Goal: Information Seeking & Learning: Find contact information

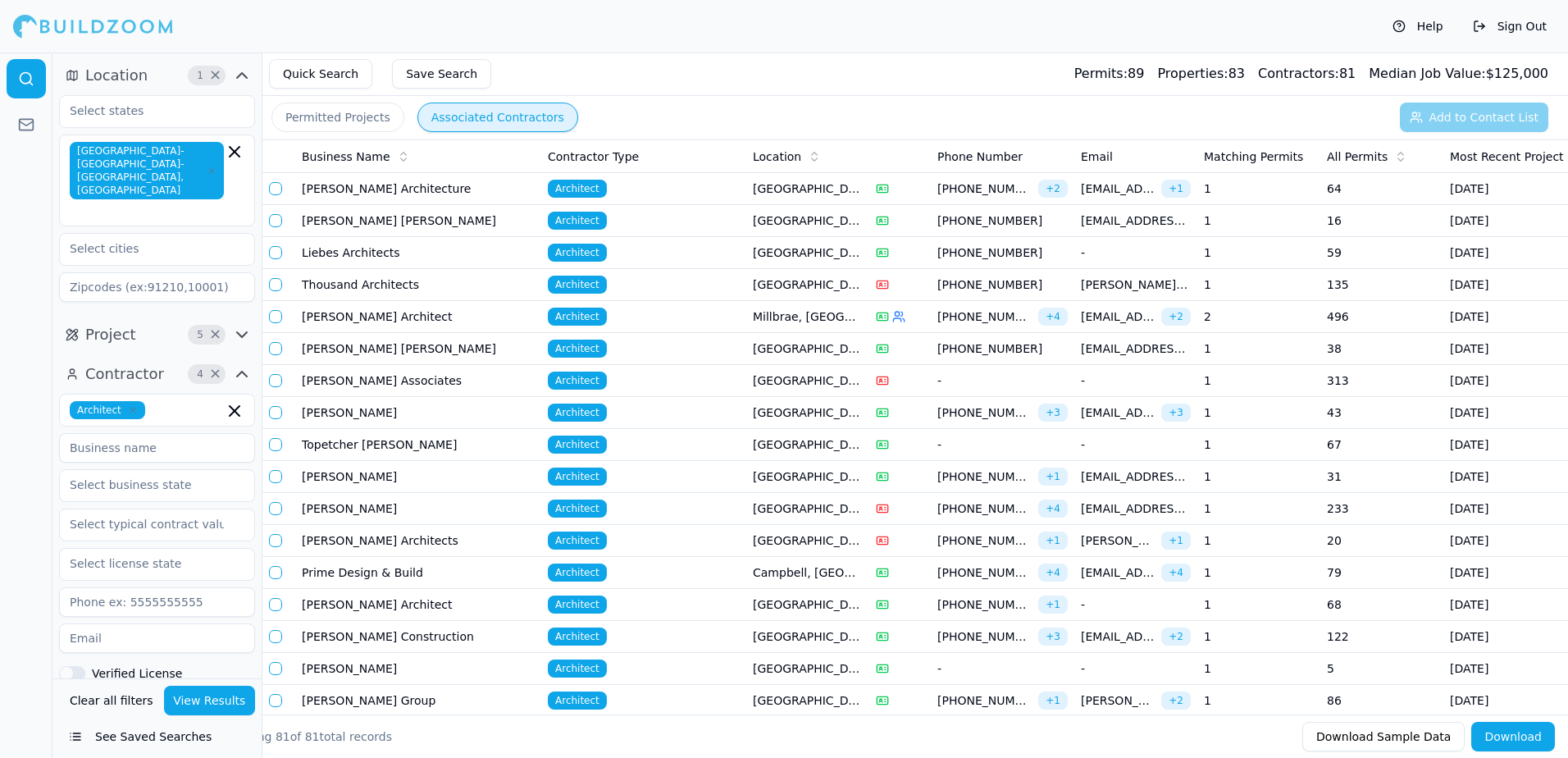
click at [369, 114] on button "Permitted Projects" at bounding box center [338, 117] width 132 height 30
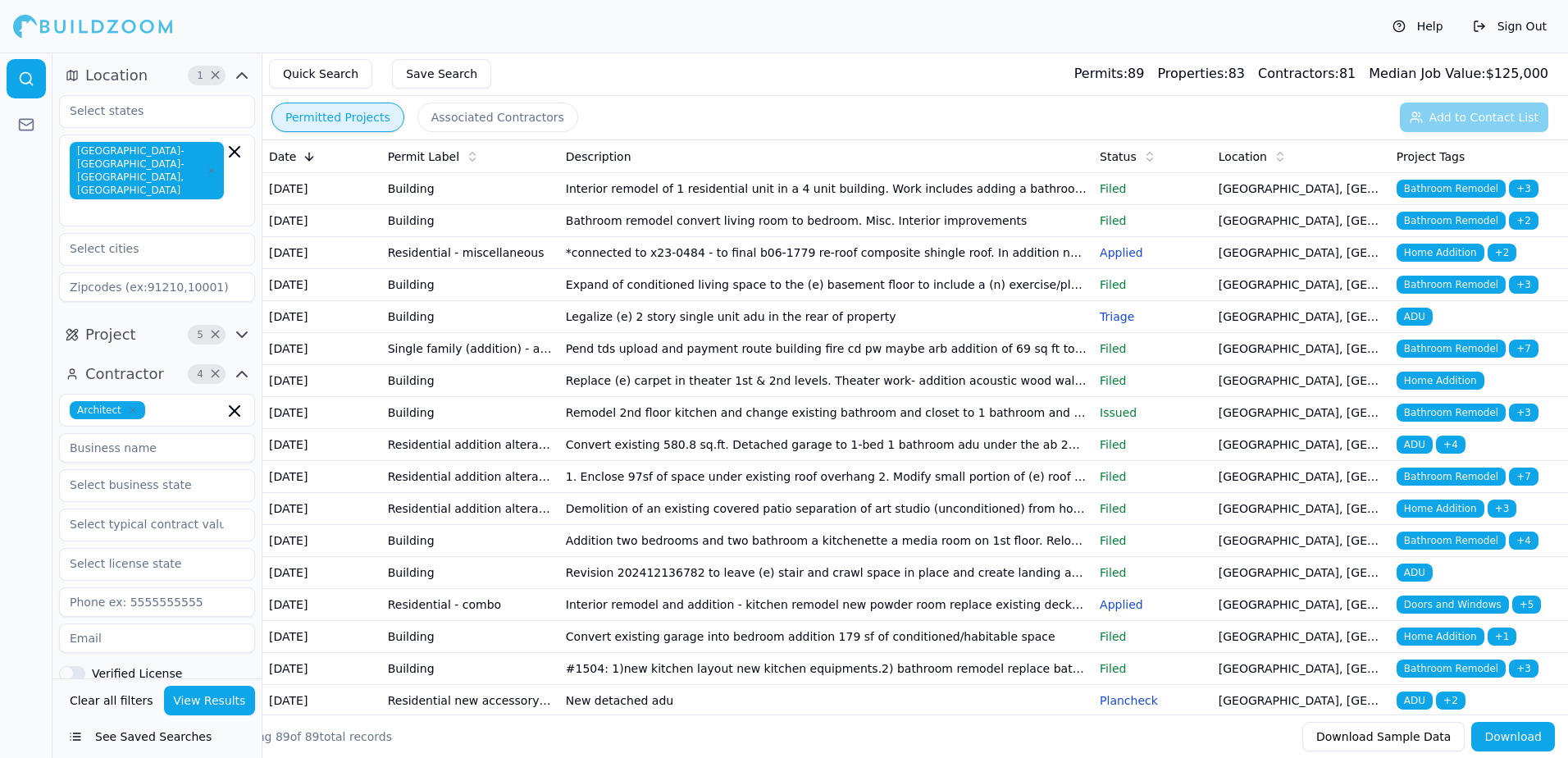
click at [1436, 191] on span "Bathroom Remodel" at bounding box center [1451, 188] width 109 height 18
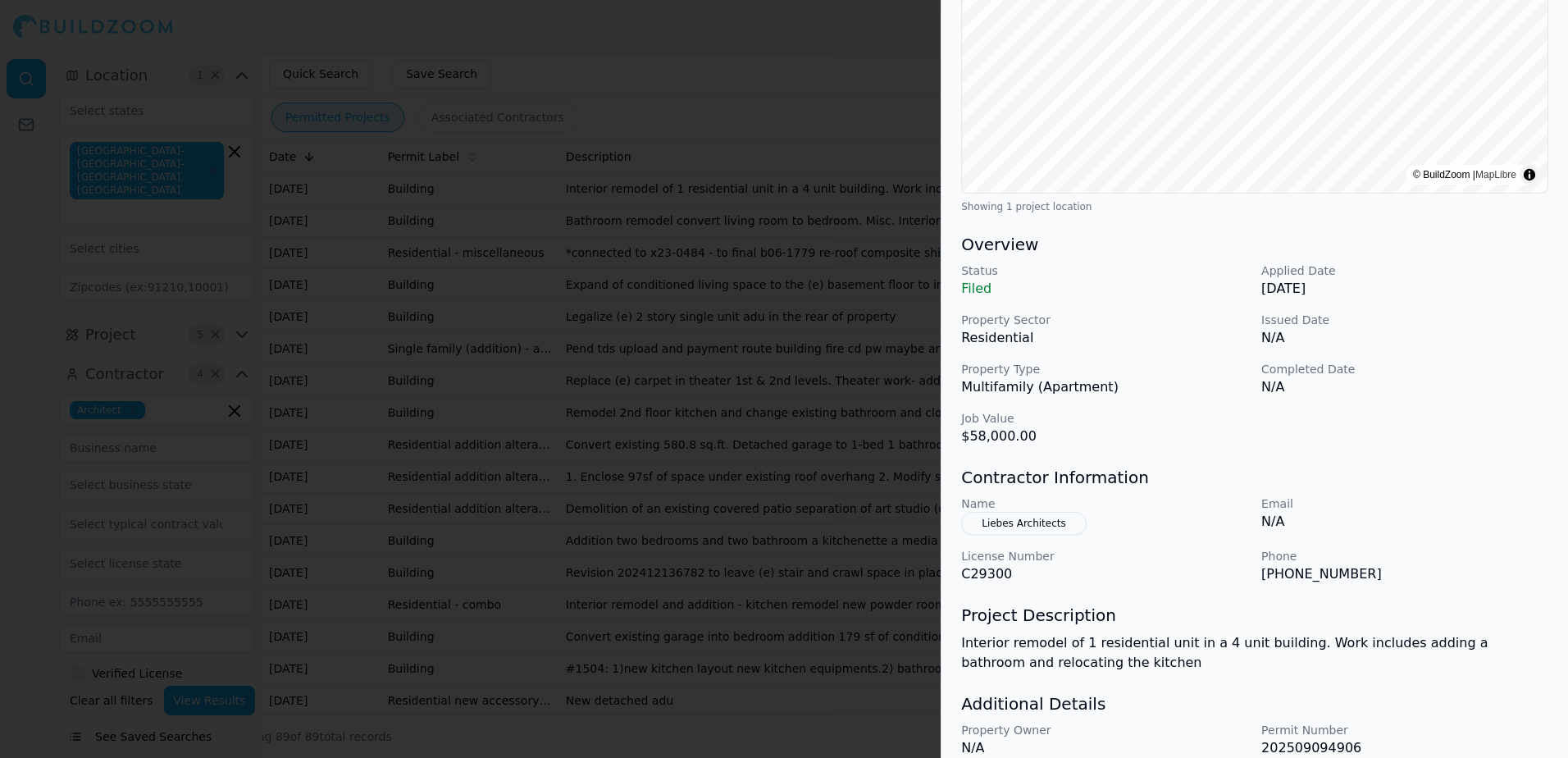
scroll to position [328, 0]
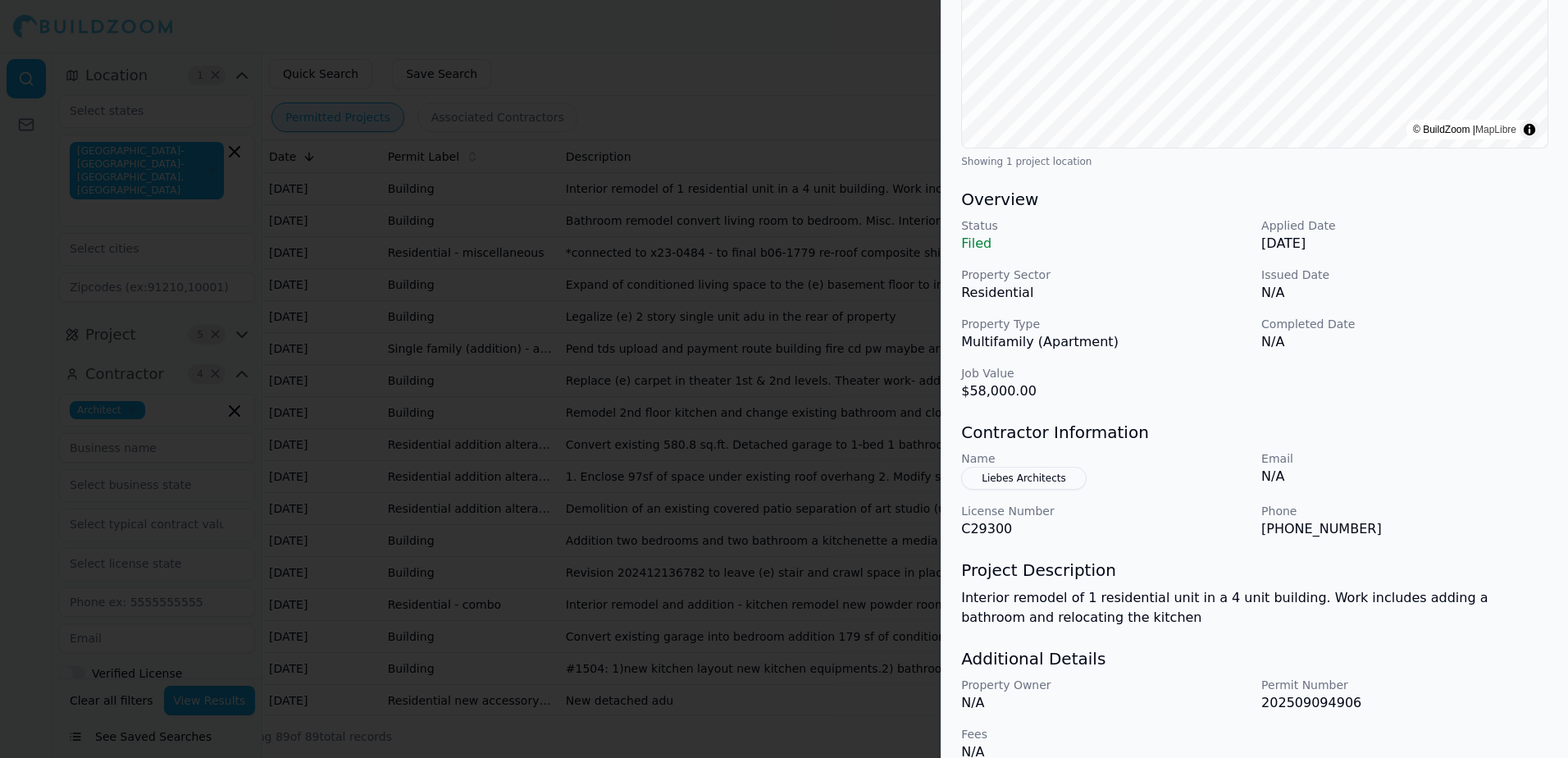
click at [1020, 479] on button "Liebes Architects" at bounding box center [1024, 478] width 126 height 23
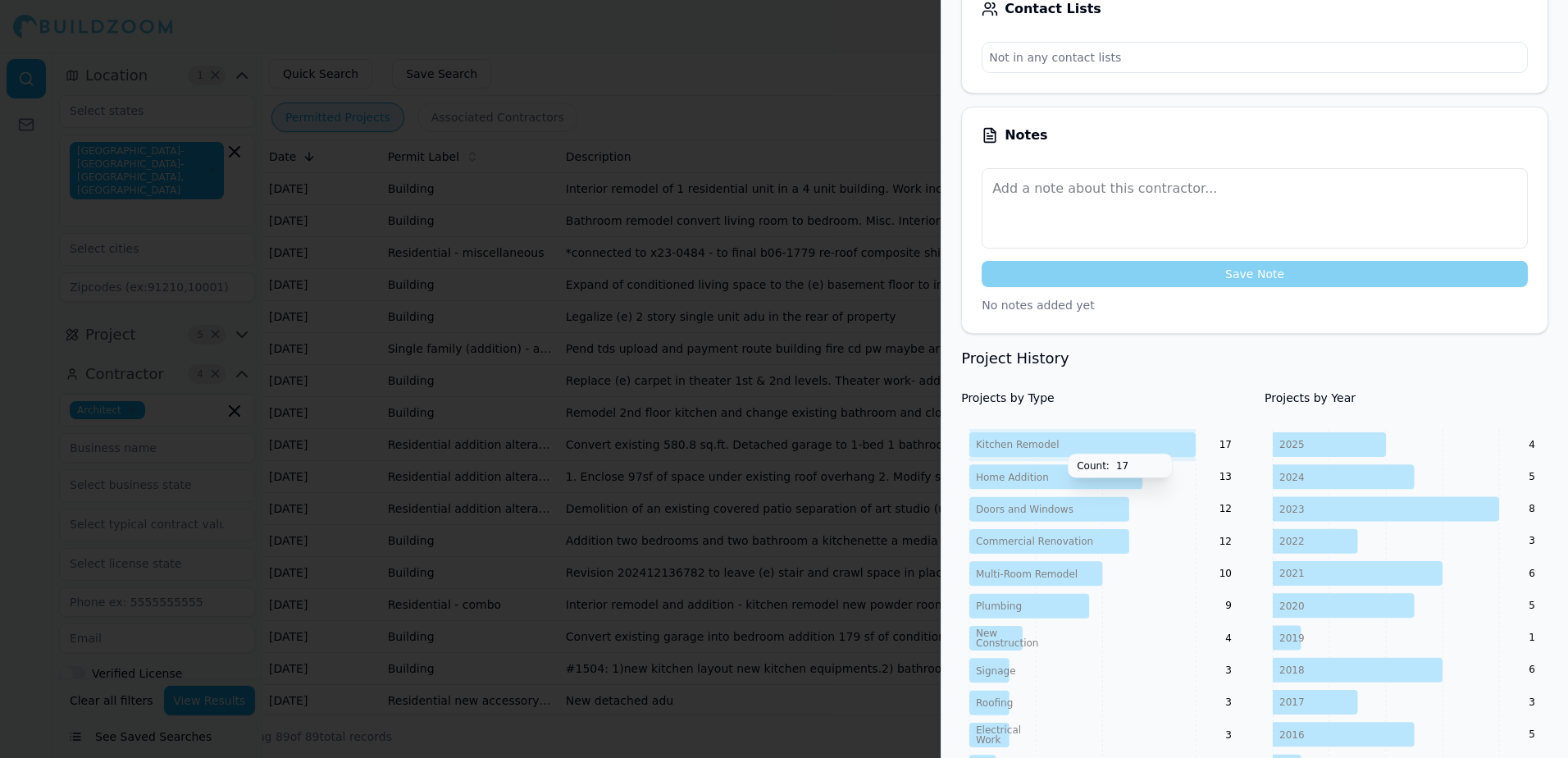
scroll to position [0, 0]
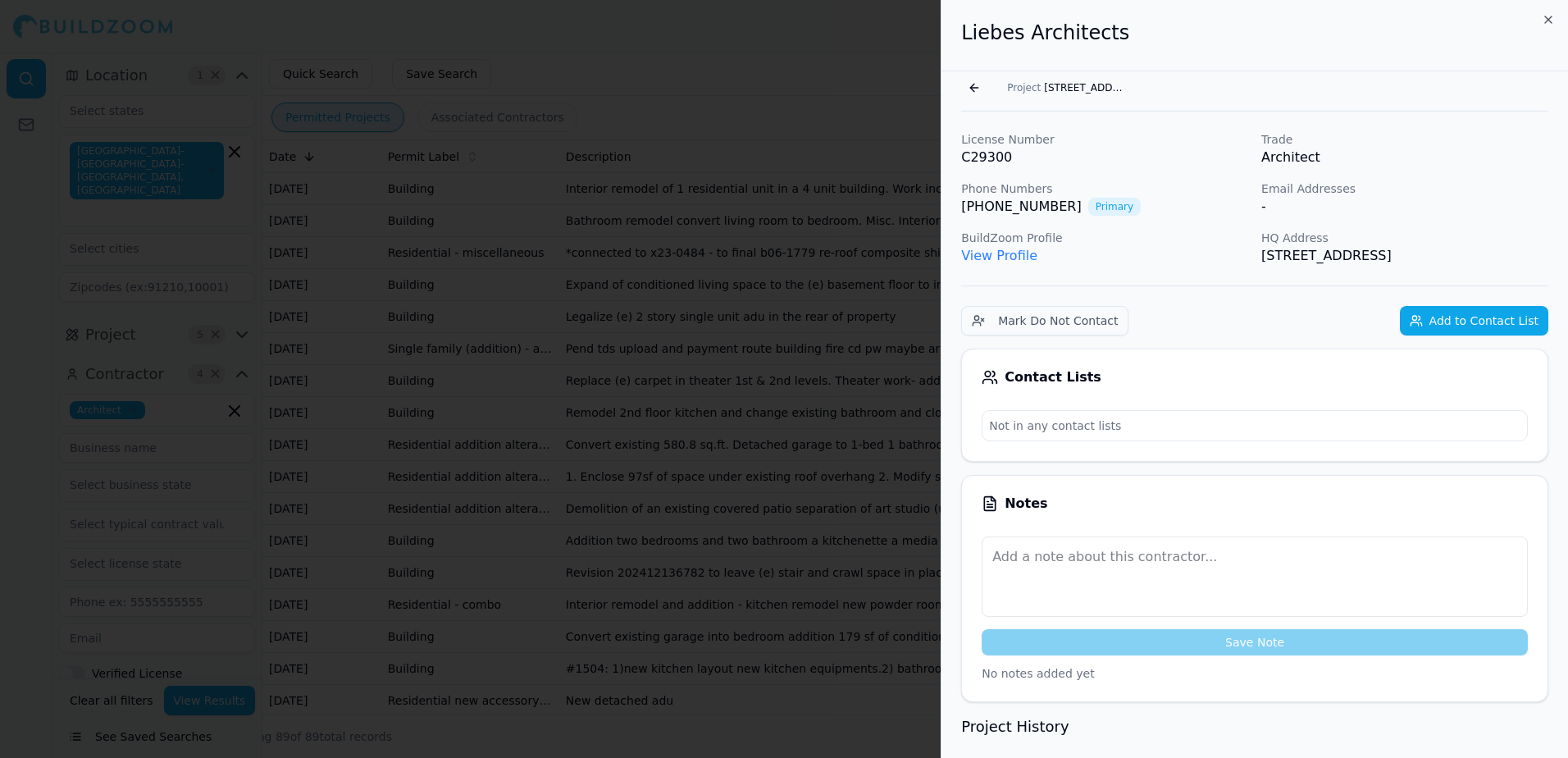
click at [1104, 215] on div "[PHONE_NUMBER] Primary" at bounding box center [1105, 206] width 287 height 20
click at [1021, 209] on link "[PHONE_NUMBER]" at bounding box center [1021, 206] width 120 height 20
drag, startPoint x: 964, startPoint y: 204, endPoint x: 1152, endPoint y: 180, distance: 189.5
click at [1170, 166] on p "C29300" at bounding box center [1105, 157] width 287 height 20
click at [966, 204] on link "[PHONE_NUMBER]" at bounding box center [1021, 206] width 120 height 20
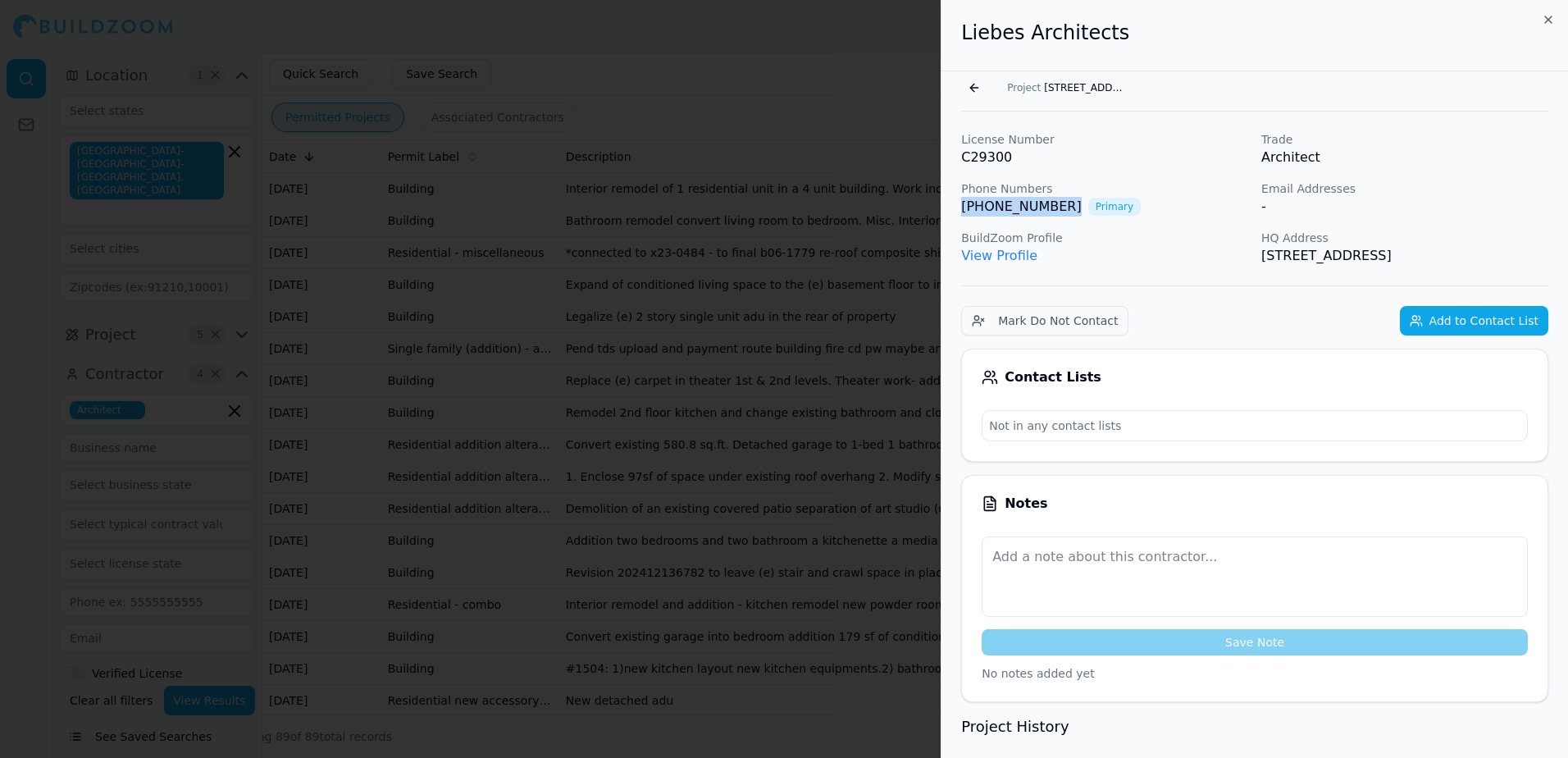
drag, startPoint x: 1048, startPoint y: 203, endPoint x: 961, endPoint y: 203, distance: 87.0
click at [961, 203] on div "[PHONE_NUMBER] Primary" at bounding box center [1105, 206] width 287 height 20
click at [1204, 180] on p "Phone Numbers" at bounding box center [1105, 188] width 287 height 16
click at [1026, 258] on link "View Profile" at bounding box center [999, 256] width 76 height 15
drag, startPoint x: 1048, startPoint y: 207, endPoint x: 963, endPoint y: 213, distance: 85.2
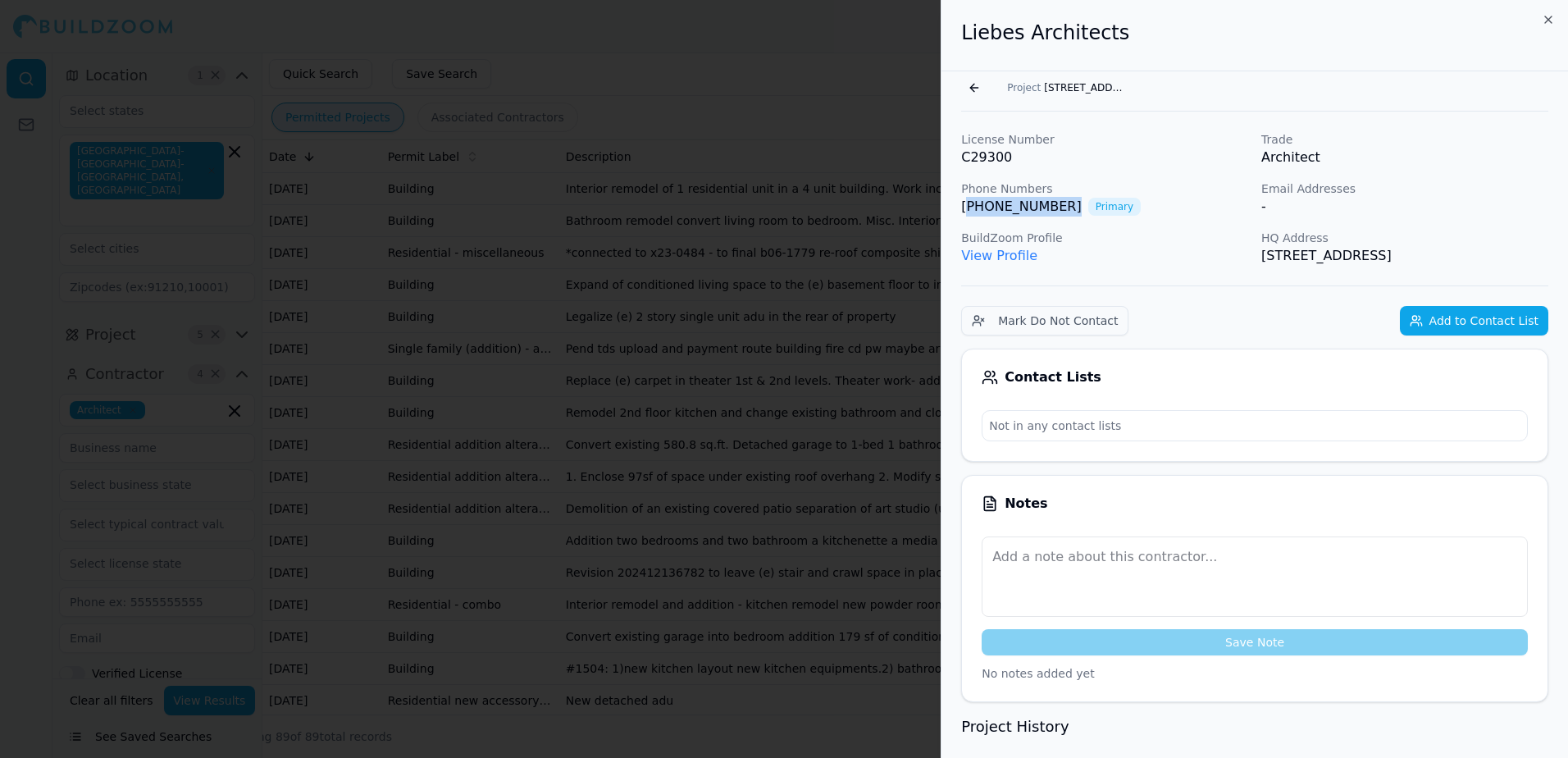
click at [963, 213] on div "[PHONE_NUMBER] Primary" at bounding box center [1105, 206] width 287 height 20
drag, startPoint x: 963, startPoint y: 213, endPoint x: 978, endPoint y: 213, distance: 15.0
copy link "415) 812-5124"
click at [990, 254] on link "View Profile" at bounding box center [999, 256] width 76 height 15
click at [977, 84] on button "Go back" at bounding box center [974, 87] width 26 height 26
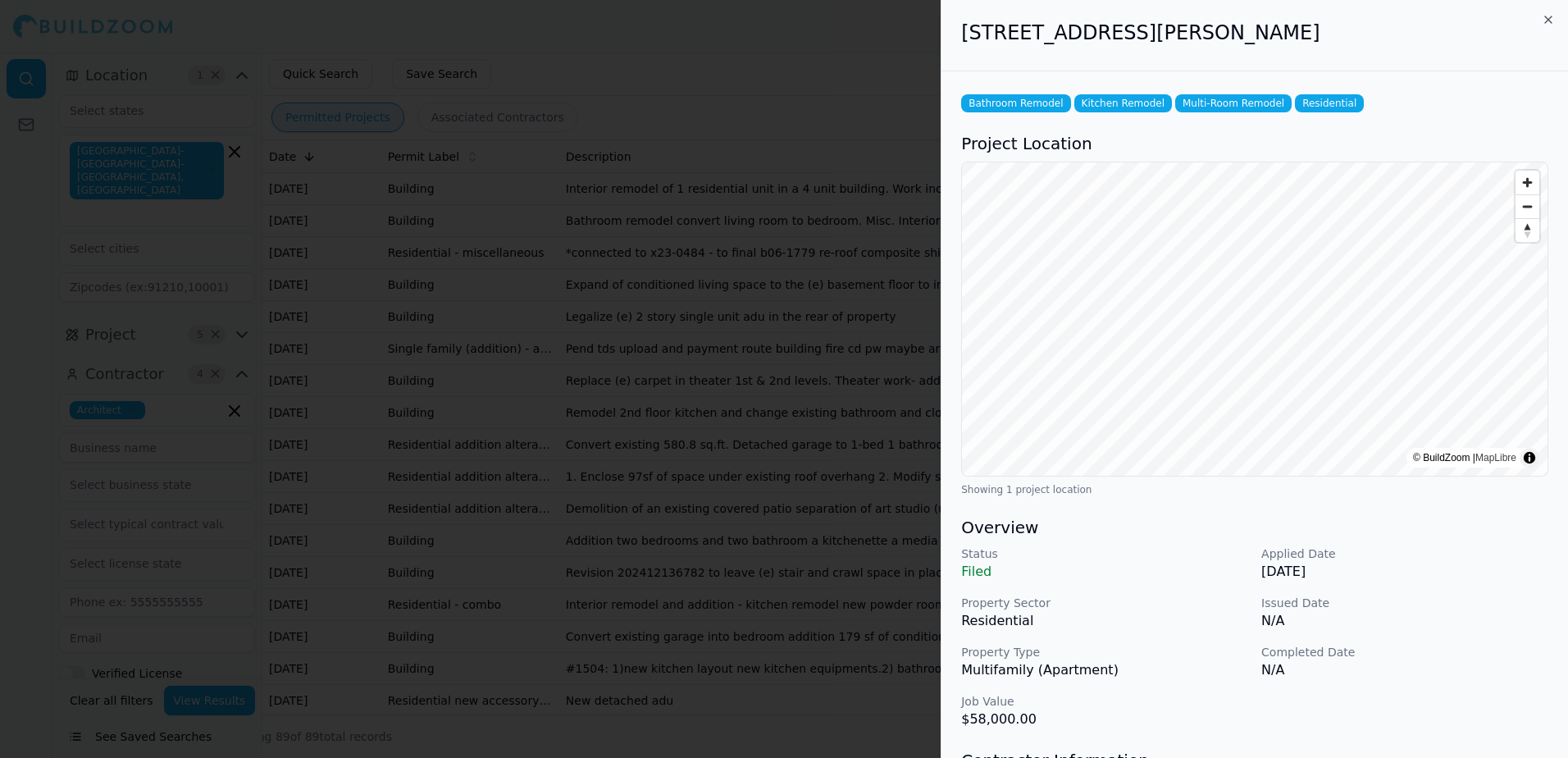
click at [963, 37] on h2 "[STREET_ADDRESS][PERSON_NAME]" at bounding box center [1254, 32] width 587 height 26
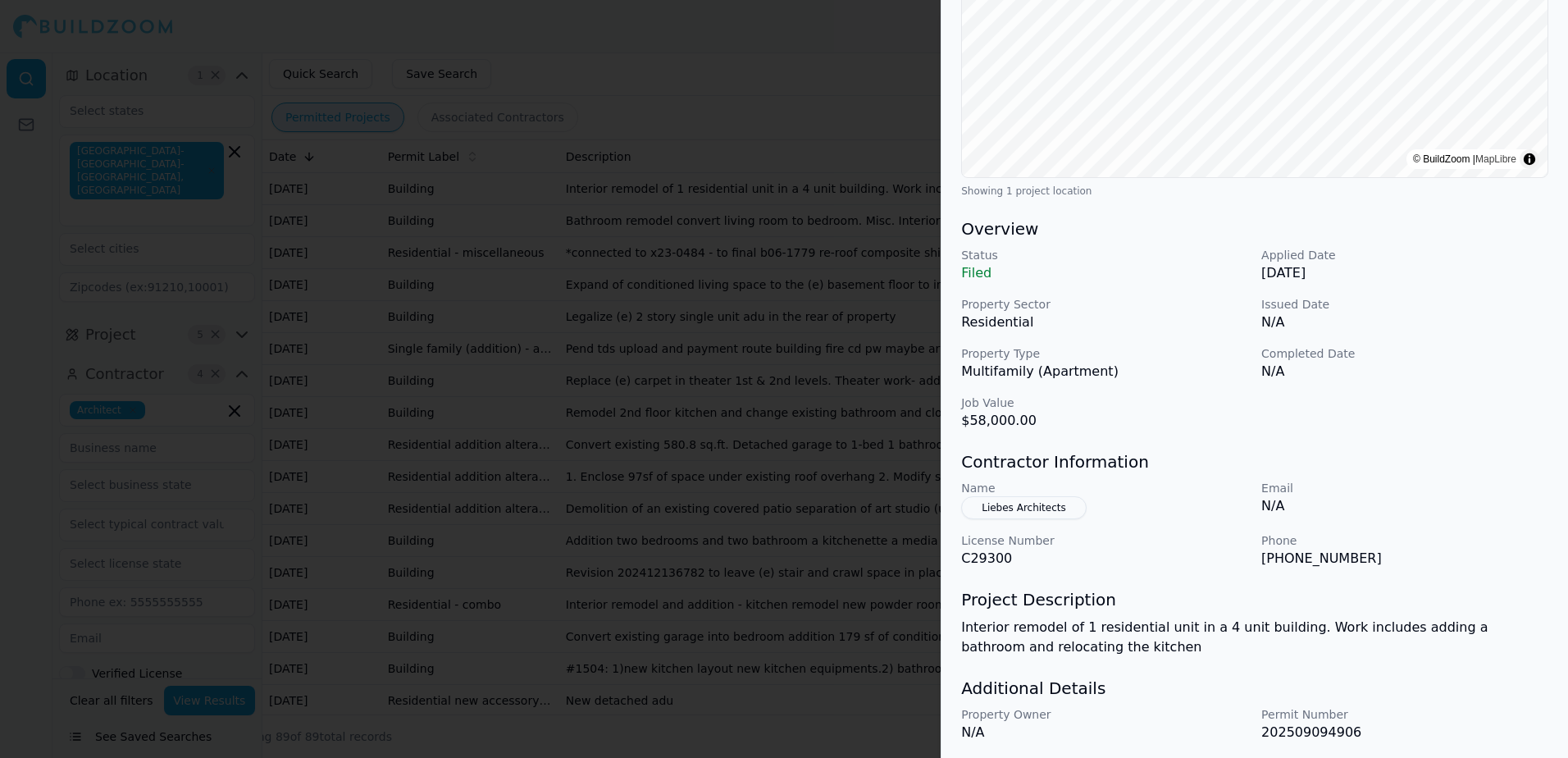
scroll to position [328, 0]
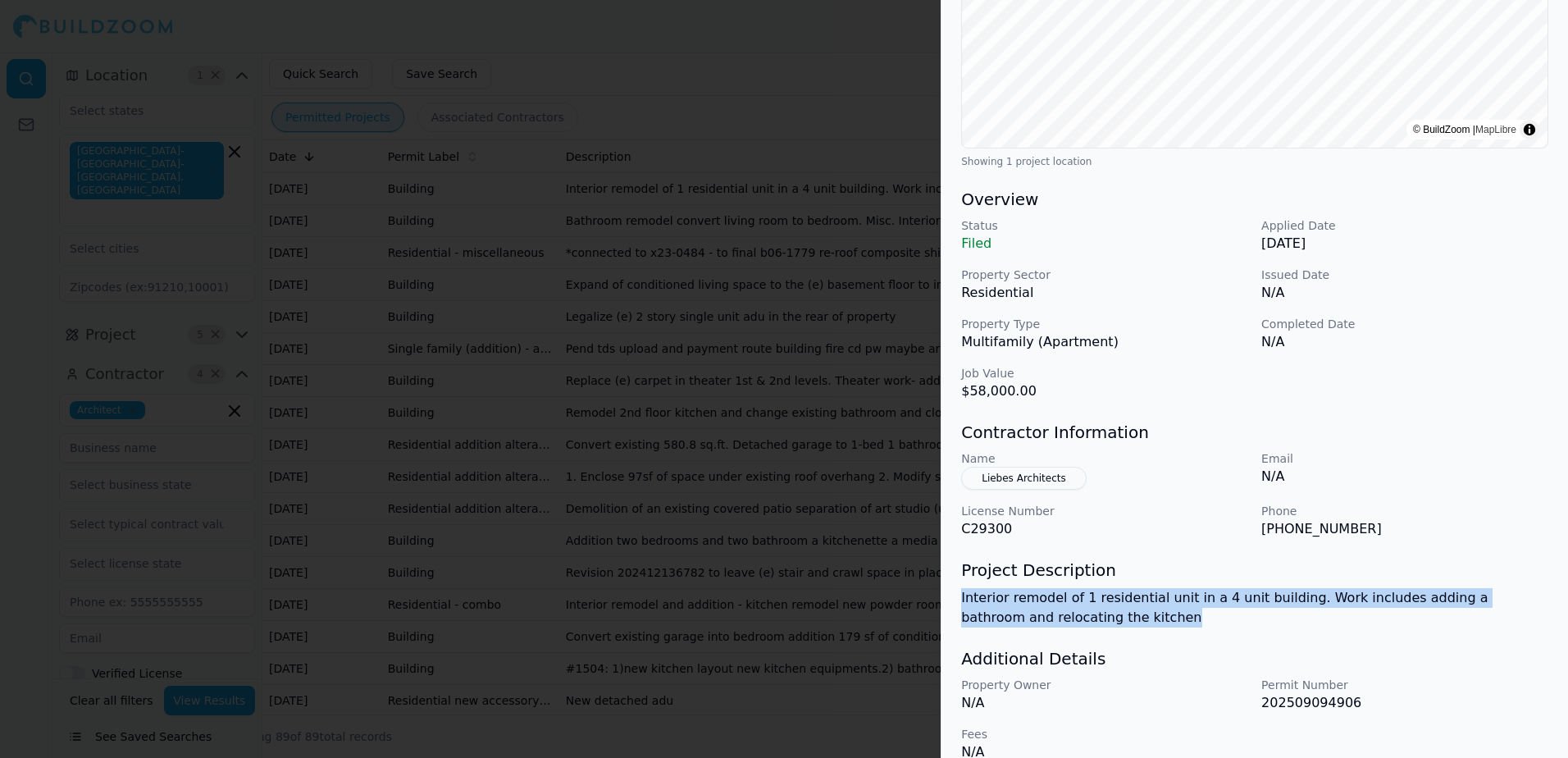
drag, startPoint x: 960, startPoint y: 597, endPoint x: 1124, endPoint y: 622, distance: 165.9
click at [1124, 622] on div "Bathroom Remodel Kitchen Remodel Multi-Room Remodel Residential Project Locatio…" at bounding box center [1254, 262] width 626 height 1038
drag, startPoint x: 1124, startPoint y: 622, endPoint x: 1097, endPoint y: 603, distance: 33.0
copy p "Interior remodel of 1 residential unit in a 4 unit building. Work includes addi…"
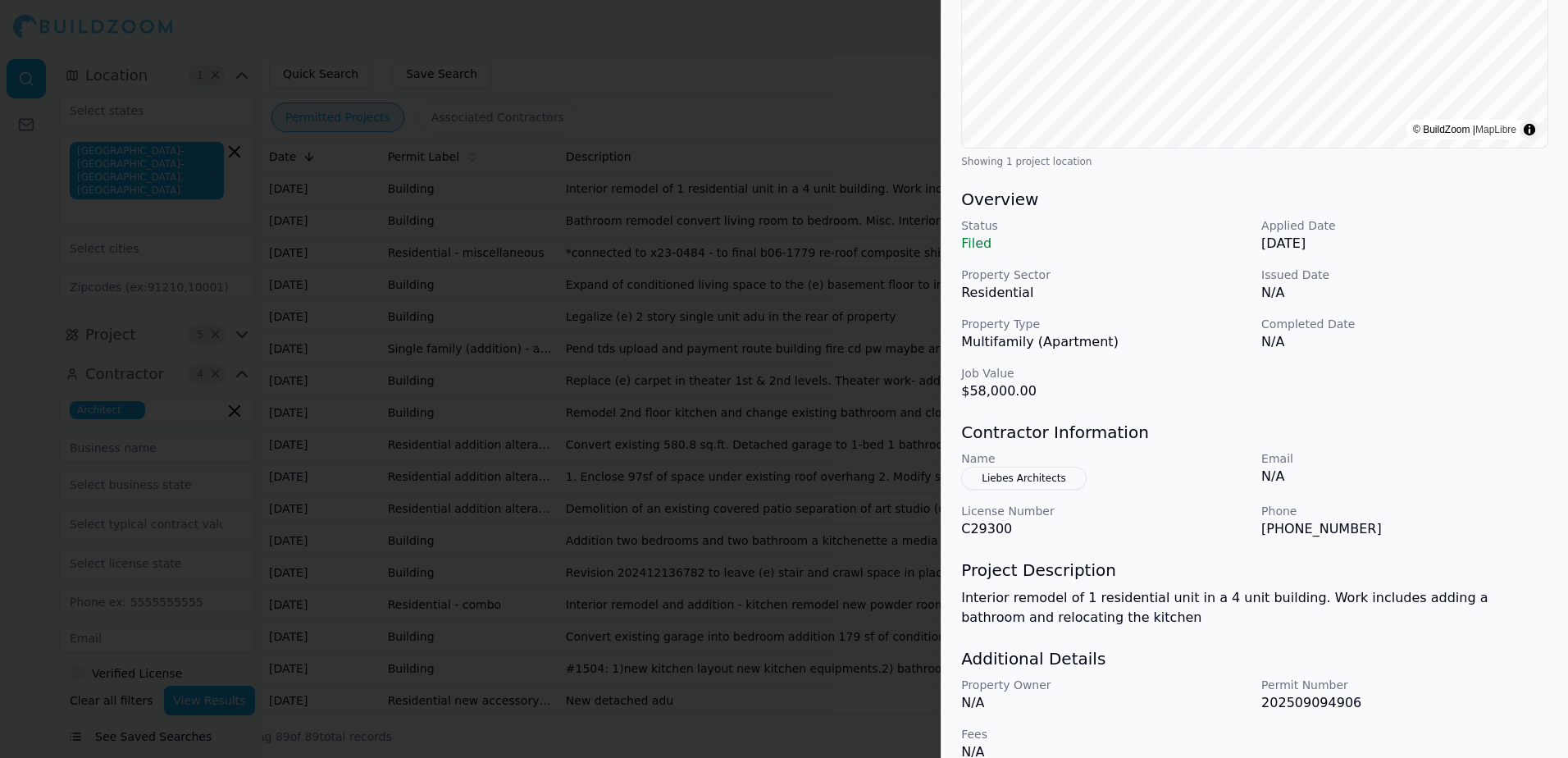
drag, startPoint x: 1204, startPoint y: 696, endPoint x: 1178, endPoint y: 580, distance: 118.9
click at [1201, 694] on p "N/A" at bounding box center [1105, 702] width 287 height 20
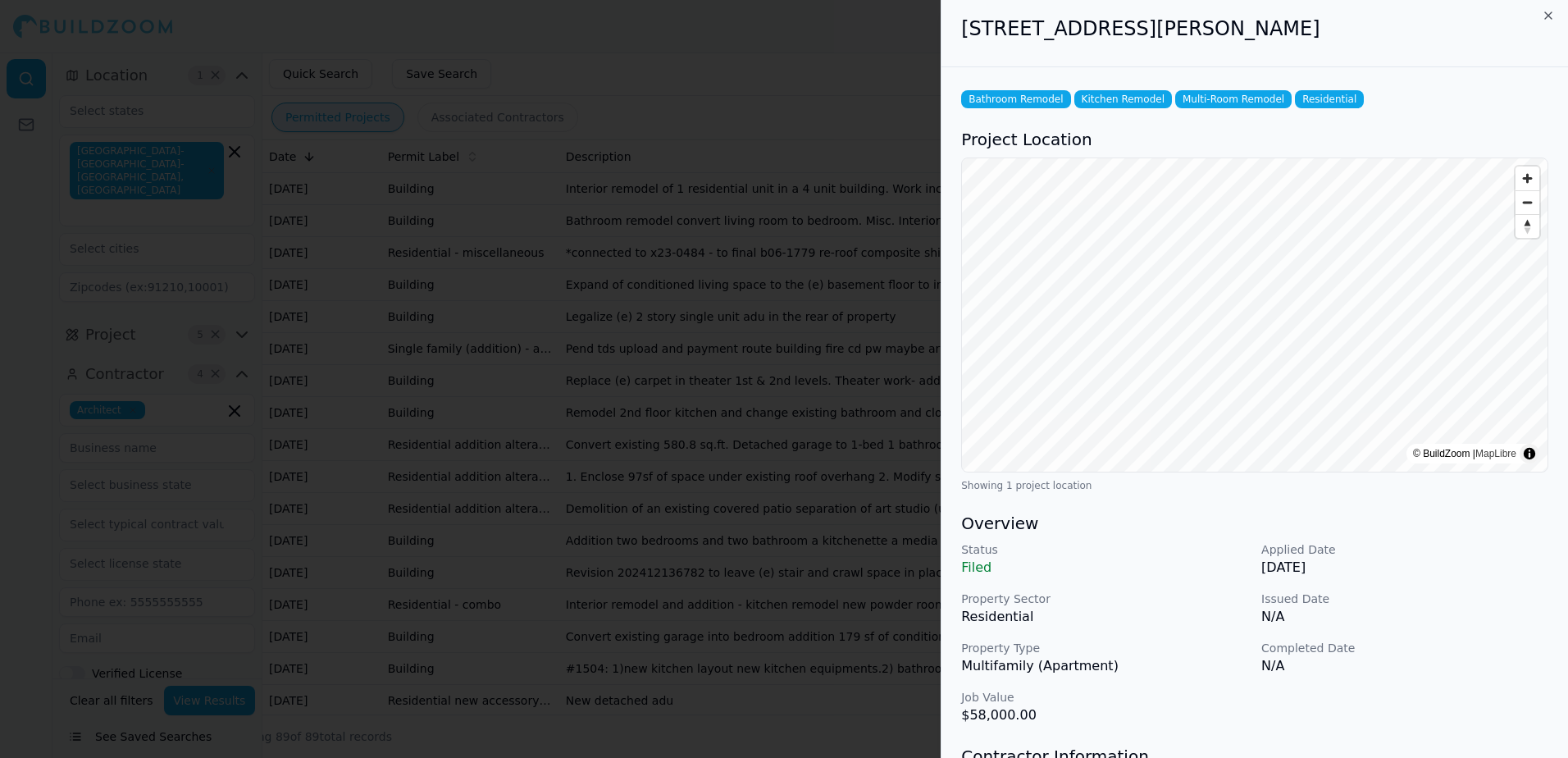
scroll to position [0, 0]
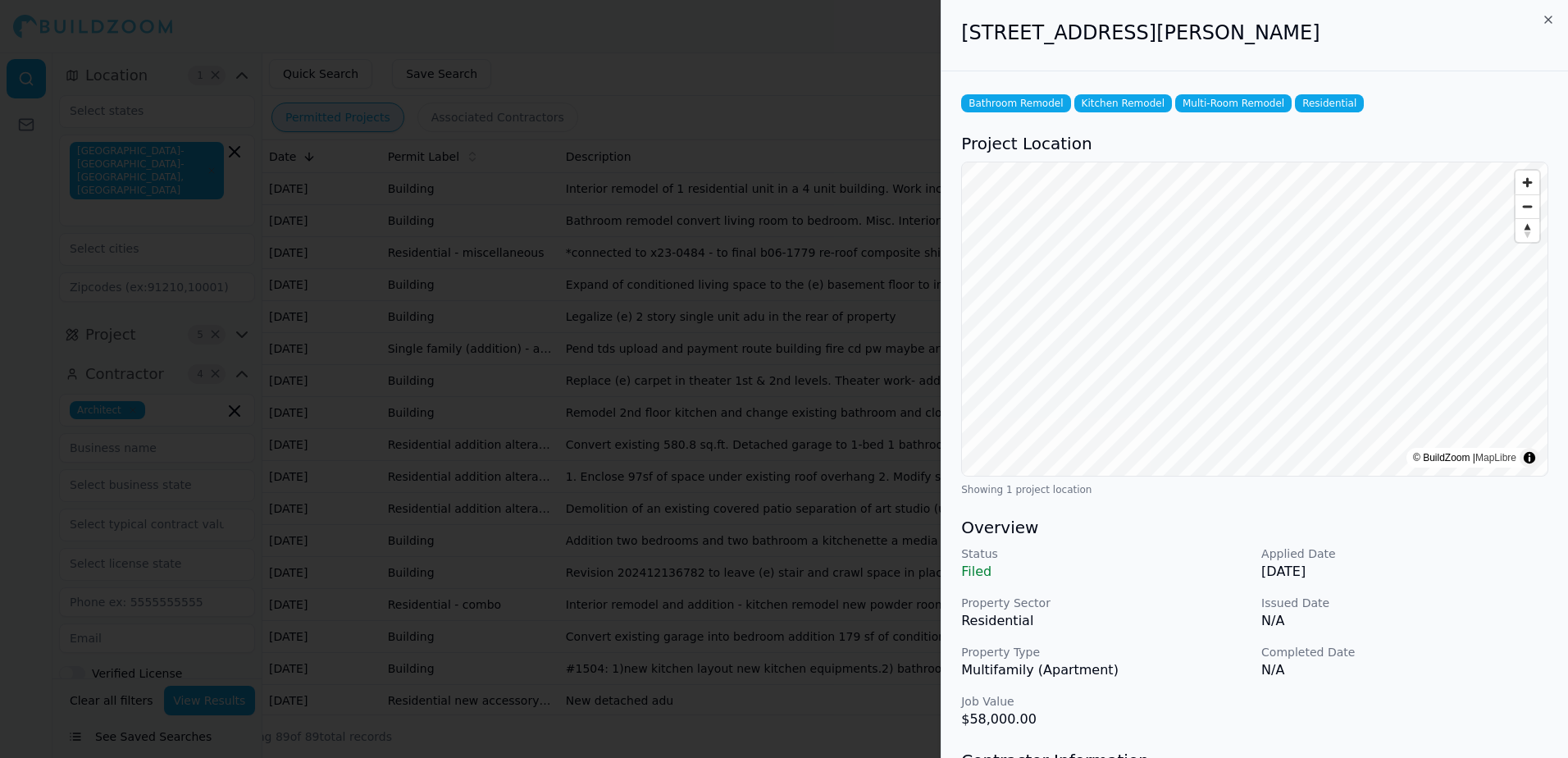
drag, startPoint x: 962, startPoint y: 28, endPoint x: 1315, endPoint y: 31, distance: 353.0
click at [1315, 31] on h2 "[STREET_ADDRESS][PERSON_NAME]" at bounding box center [1254, 32] width 587 height 26
drag, startPoint x: 1315, startPoint y: 31, endPoint x: 1209, endPoint y: 21, distance: 106.5
copy h2 "[STREET_ADDRESS][PERSON_NAME]"
click at [740, 56] on div at bounding box center [784, 379] width 1568 height 758
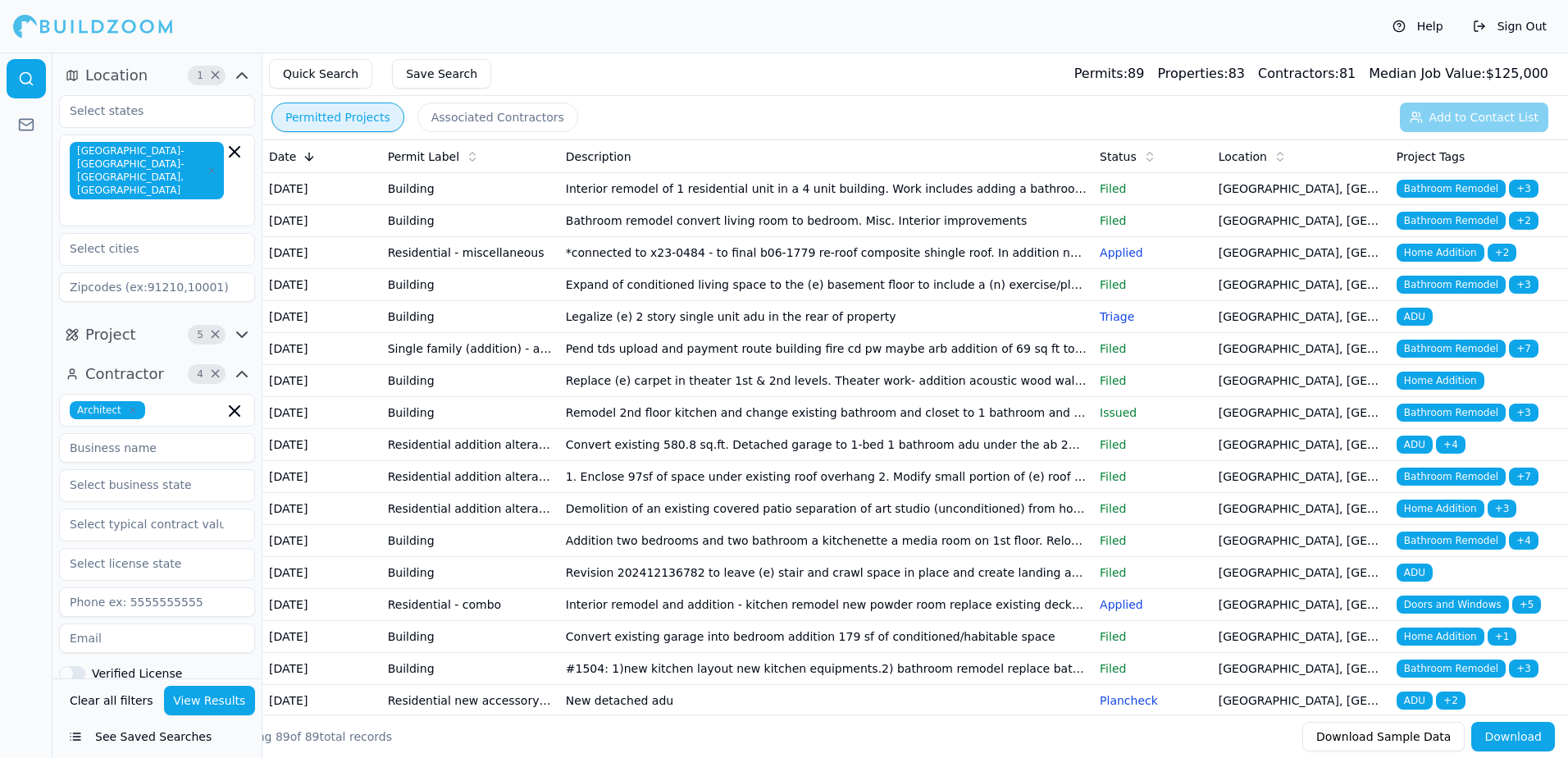
click at [1462, 191] on span "Bathroom Remodel" at bounding box center [1451, 188] width 109 height 18
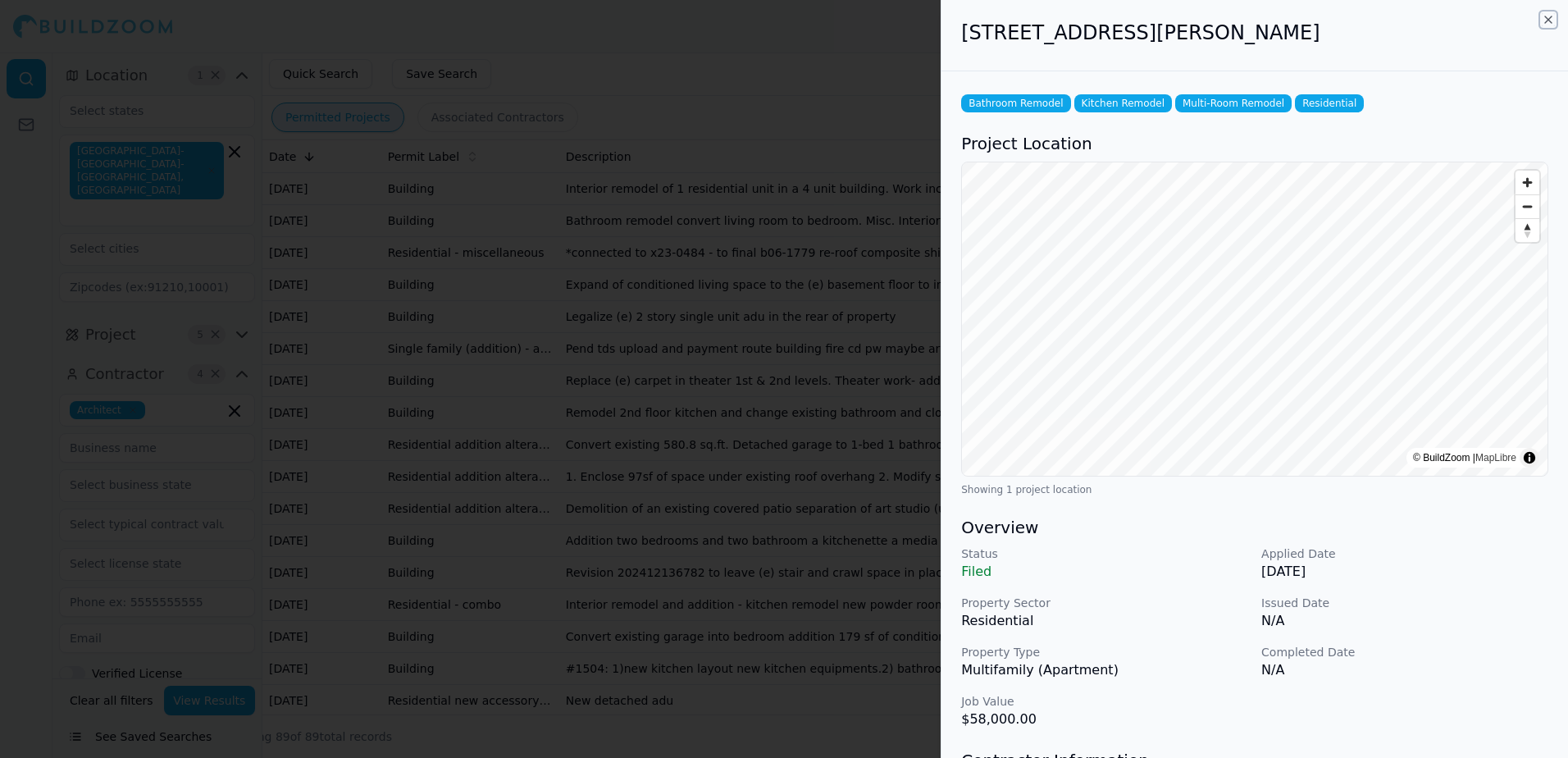
click at [1546, 25] on icon "button" at bounding box center [1547, 19] width 13 height 13
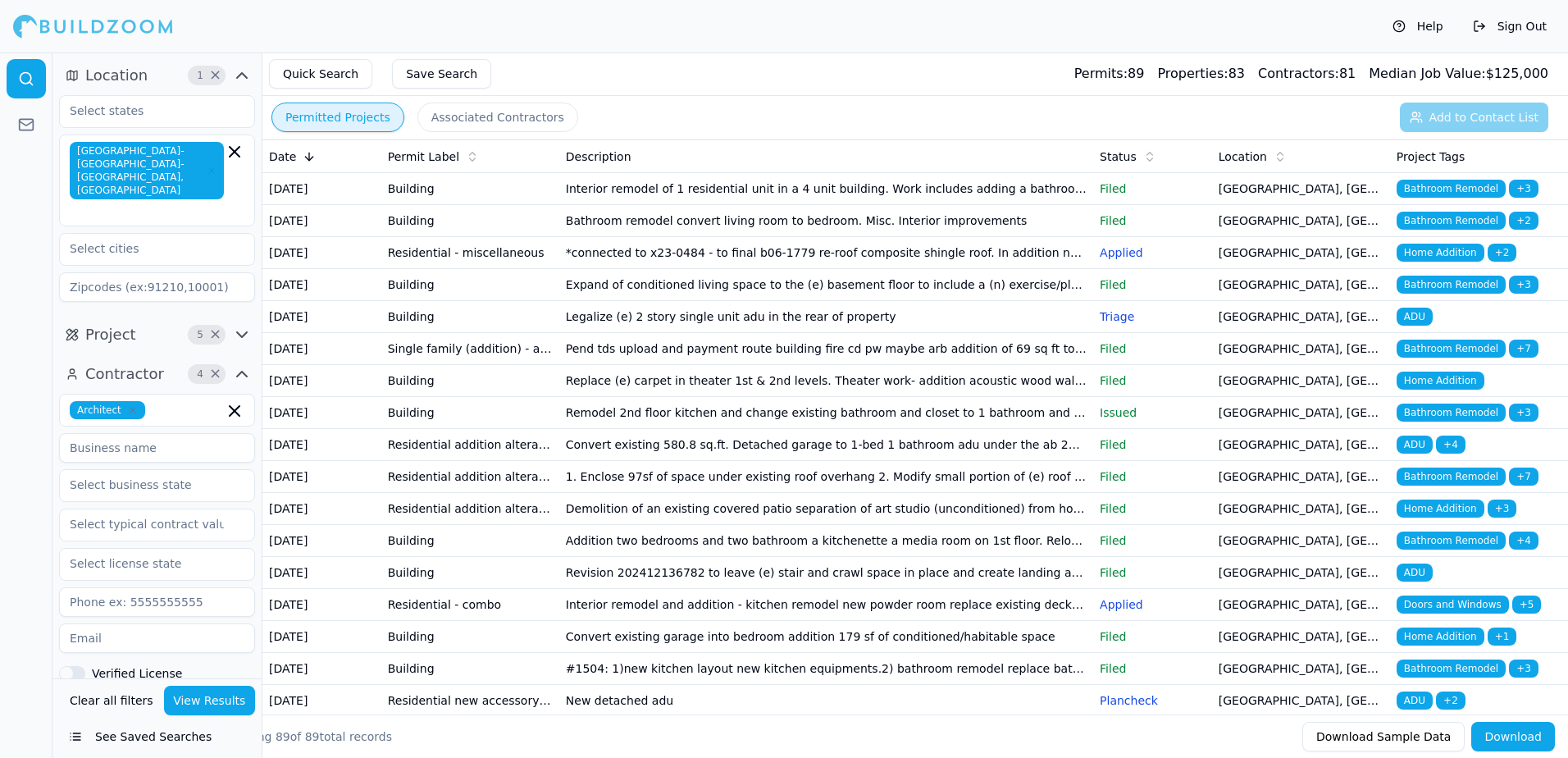
click at [1420, 230] on span "Bathroom Remodel" at bounding box center [1451, 220] width 109 height 18
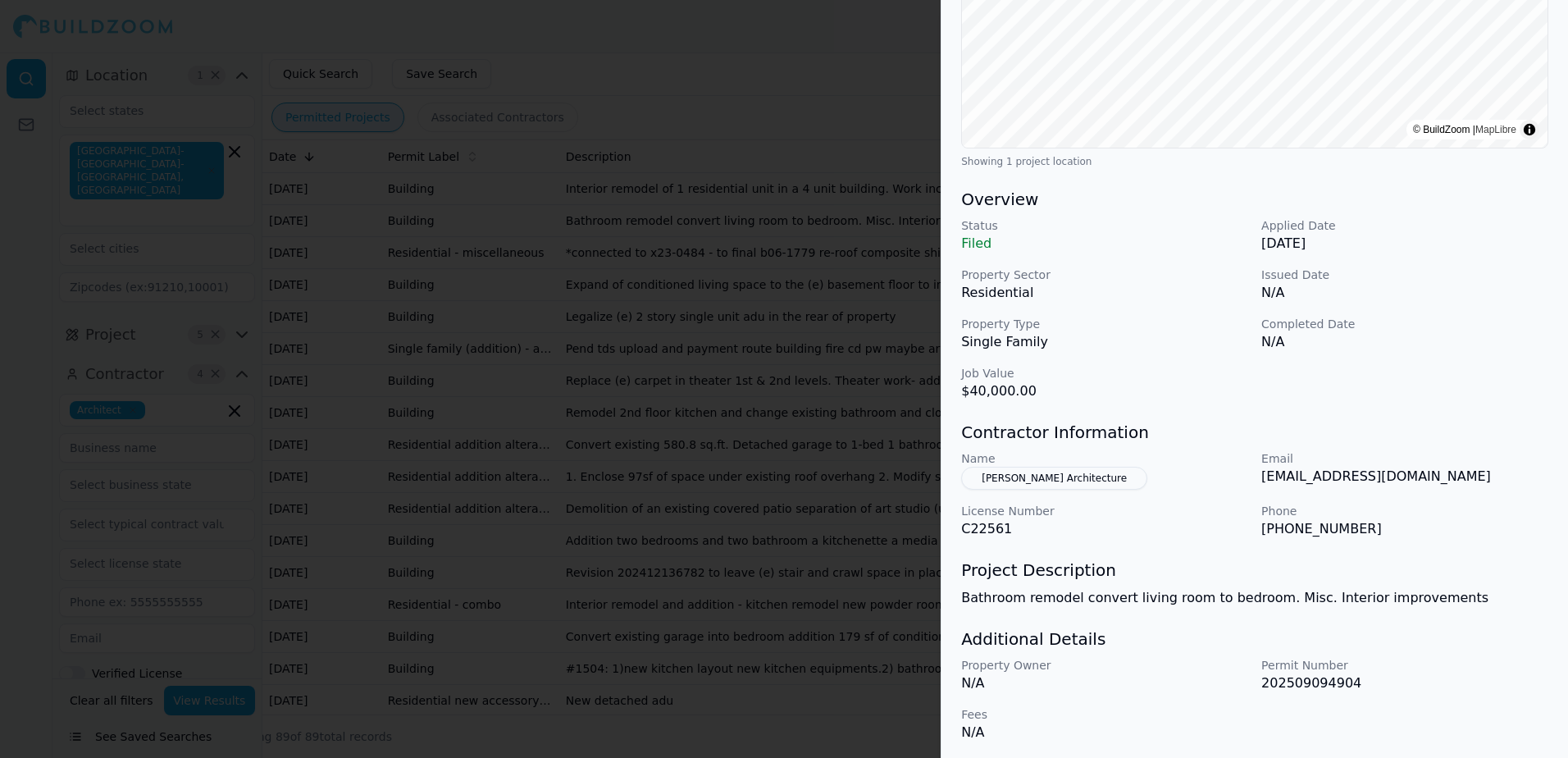
scroll to position [332, 0]
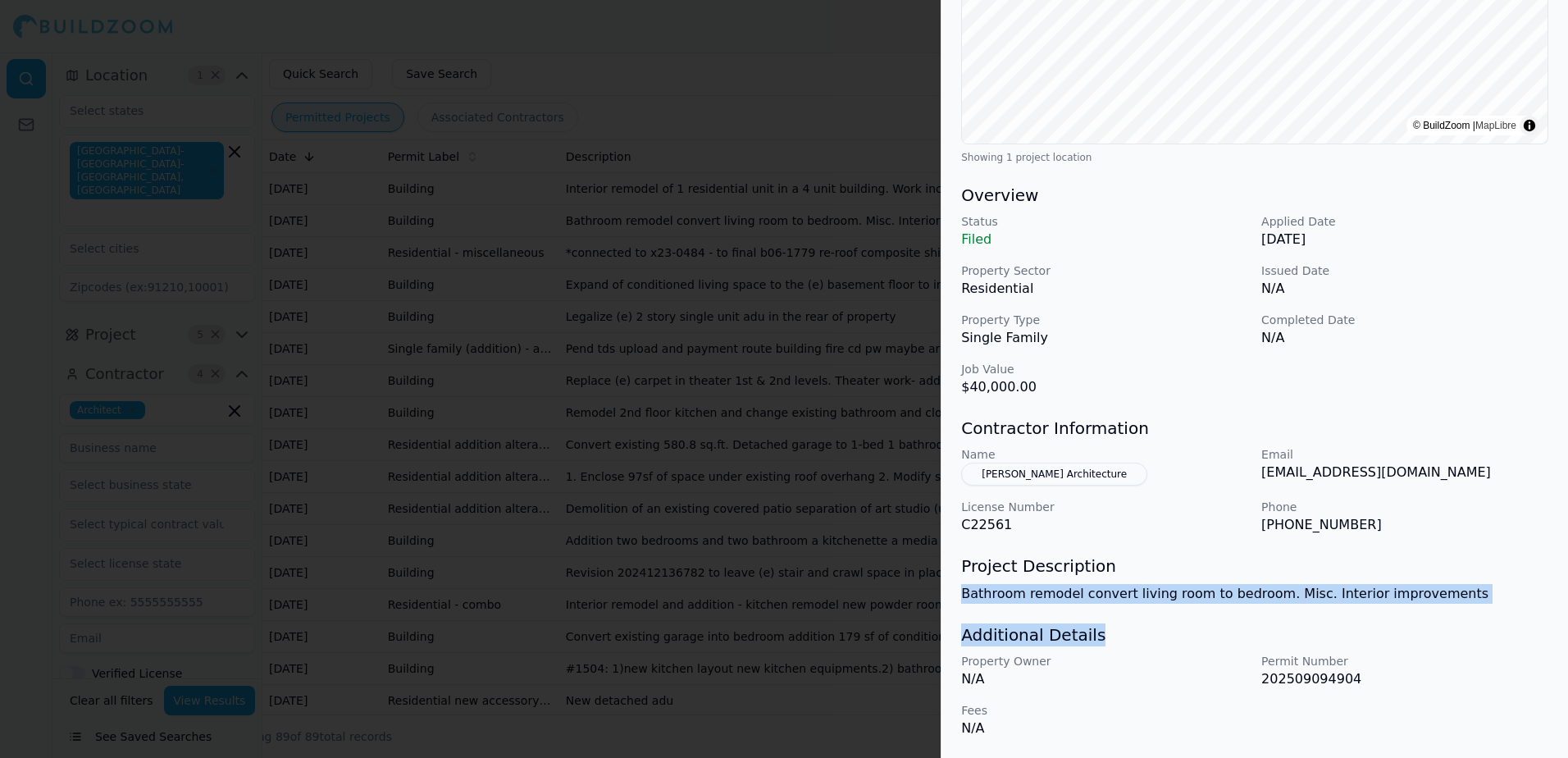
drag, startPoint x: 962, startPoint y: 592, endPoint x: 1426, endPoint y: 615, distance: 464.6
click at [1426, 615] on div "Bathroom Remodel Multi-Room Remodel Residential Project Location © BuildZoom | …" at bounding box center [1254, 249] width 626 height 1019
click at [1185, 641] on h3 "Additional Details" at bounding box center [1254, 634] width 587 height 23
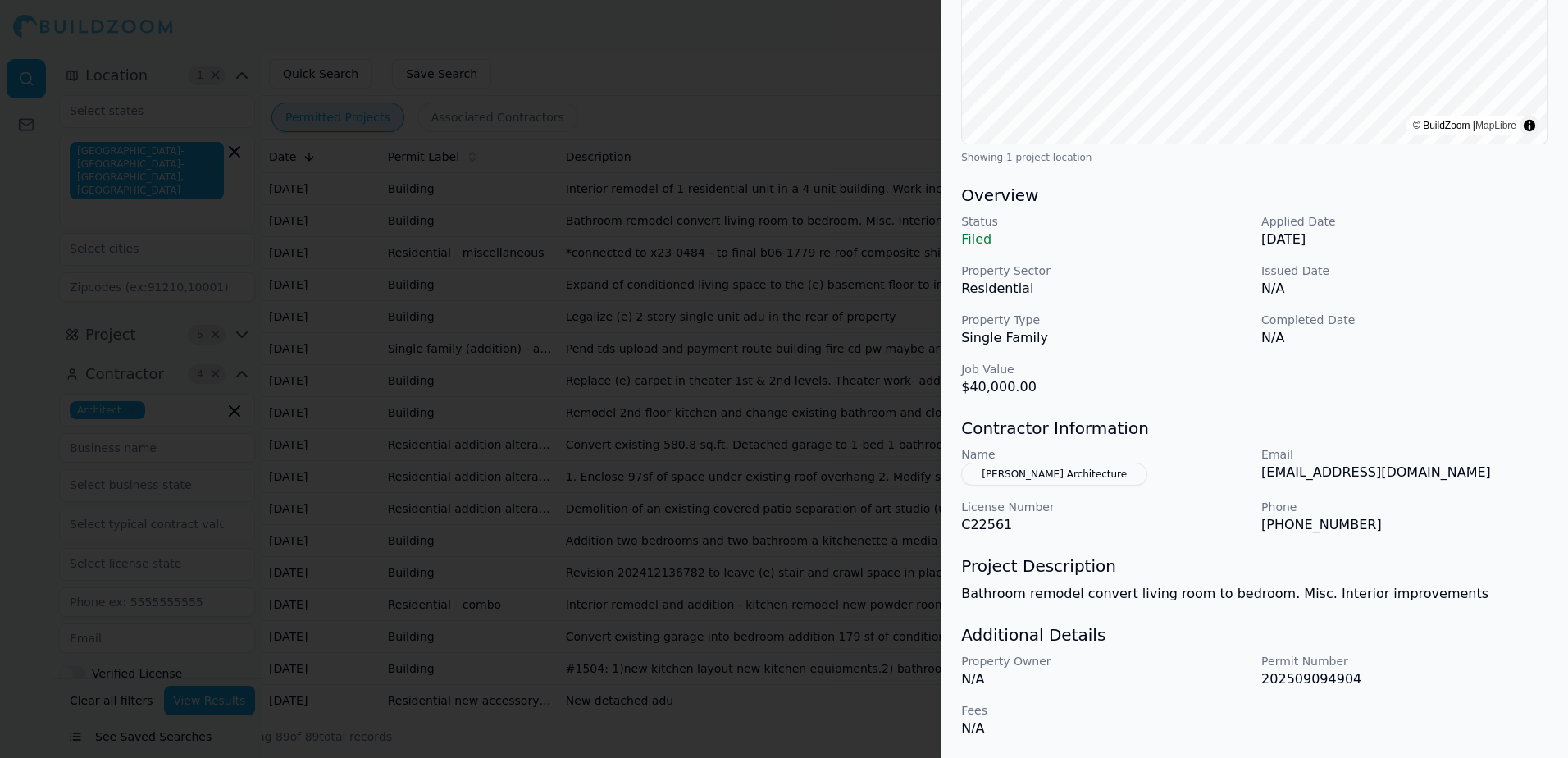
click at [1042, 473] on button "[PERSON_NAME] Architecture" at bounding box center [1054, 473] width 186 height 23
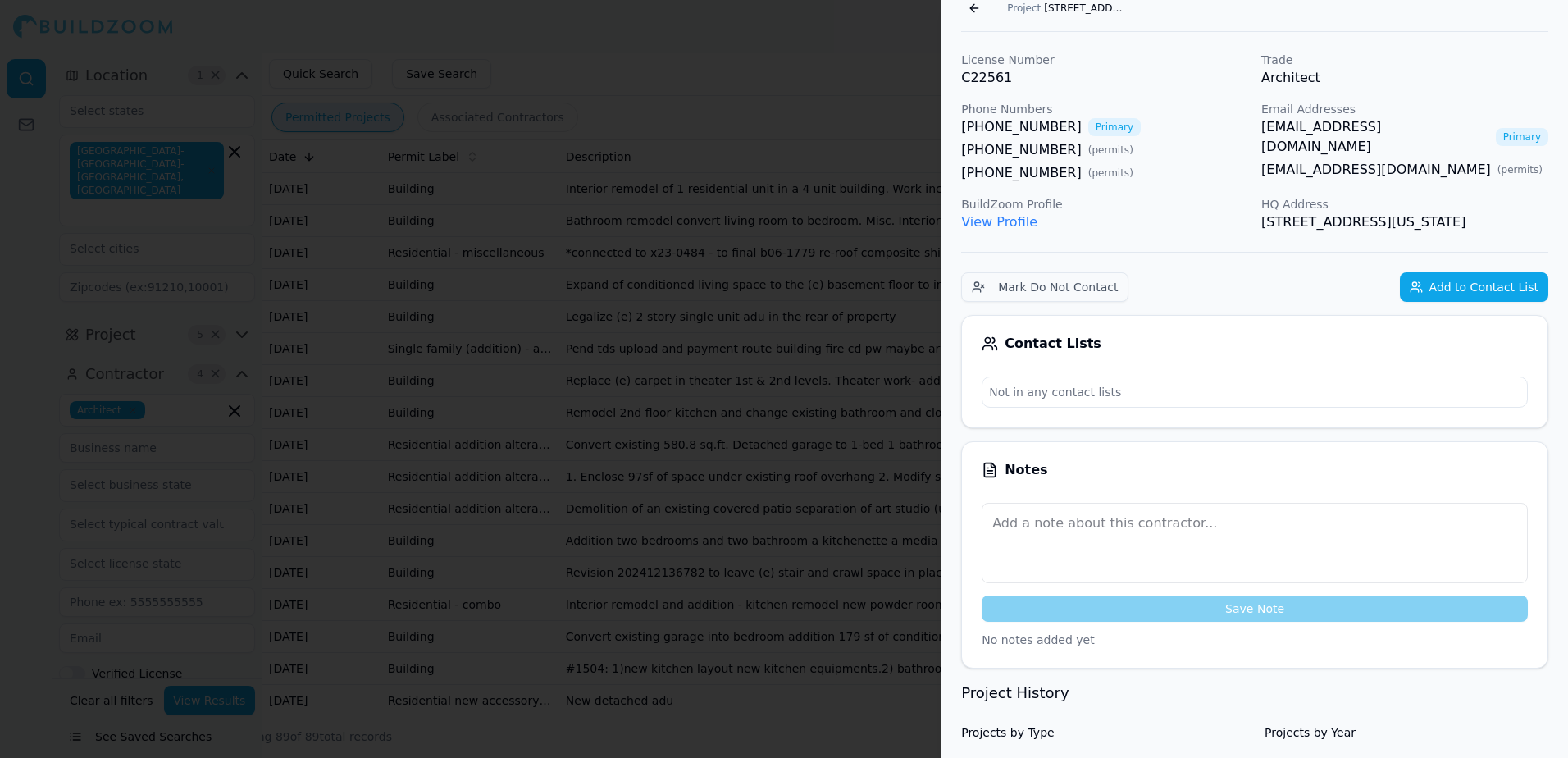
scroll to position [44, 0]
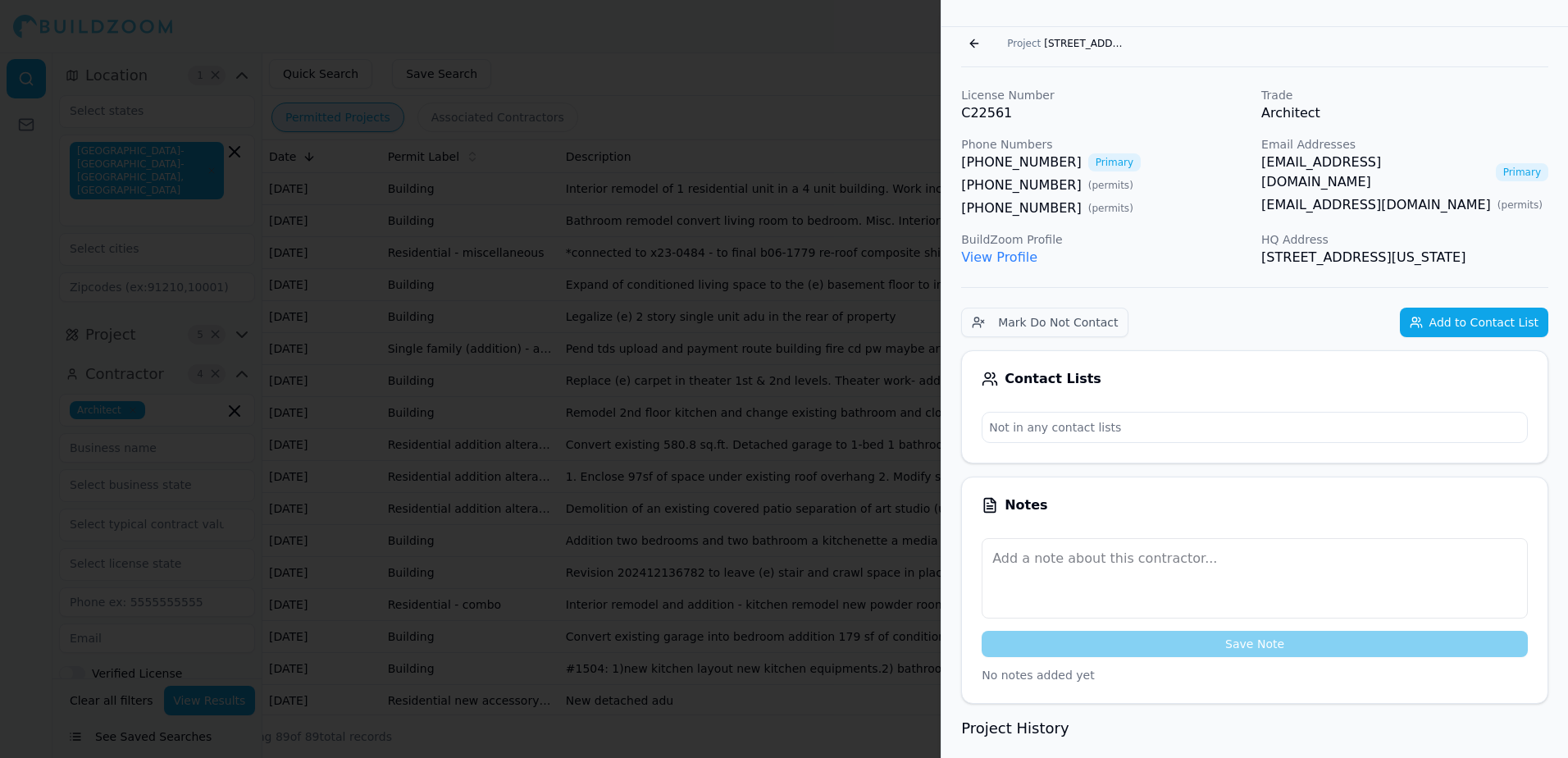
click at [1021, 261] on link "View Profile" at bounding box center [999, 257] width 76 height 15
click at [1017, 162] on link "[PHONE_NUMBER]" at bounding box center [1021, 162] width 120 height 20
click at [840, 90] on div at bounding box center [784, 379] width 1568 height 758
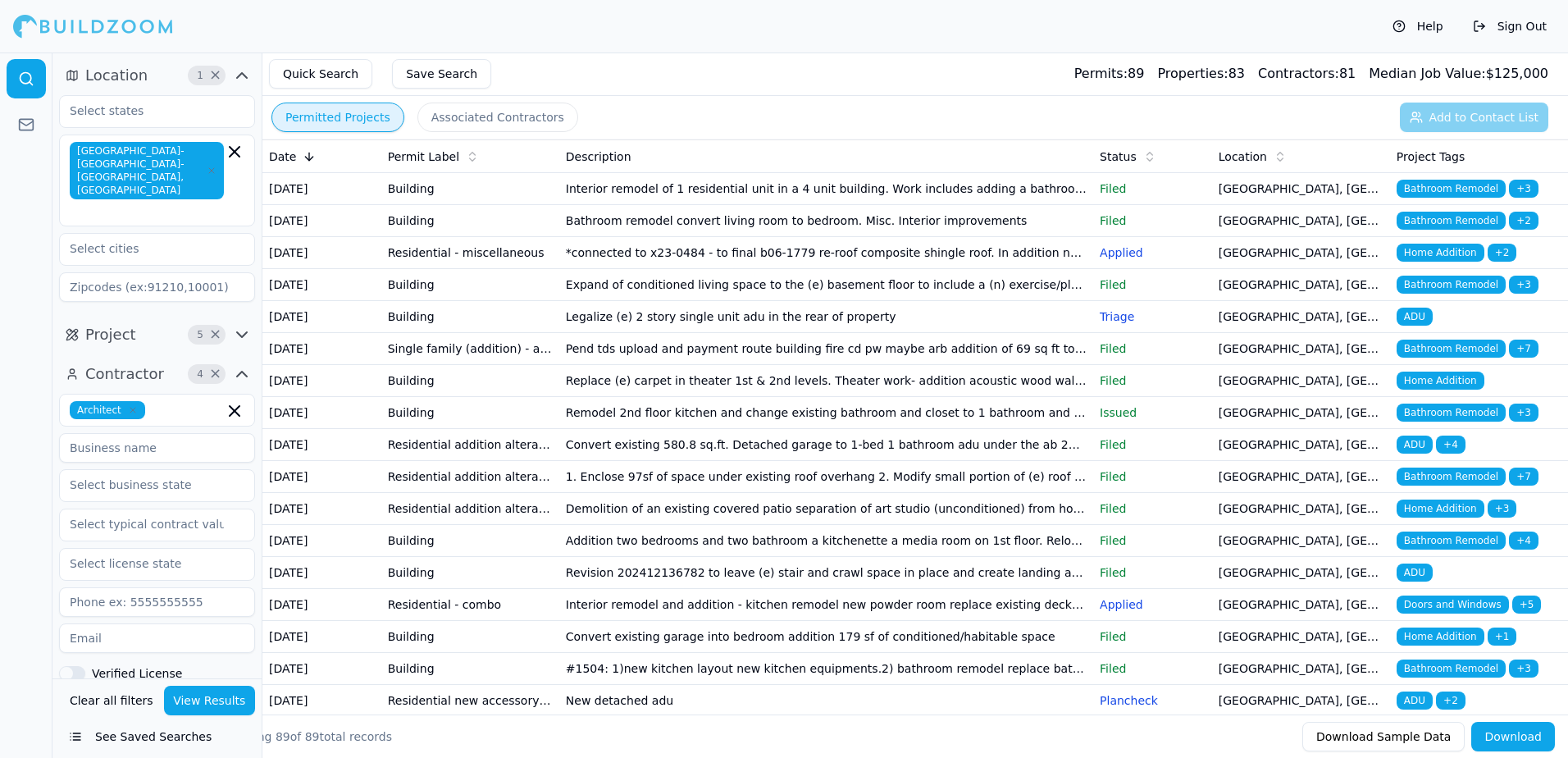
click at [1433, 185] on span "Bathroom Remodel" at bounding box center [1451, 188] width 109 height 18
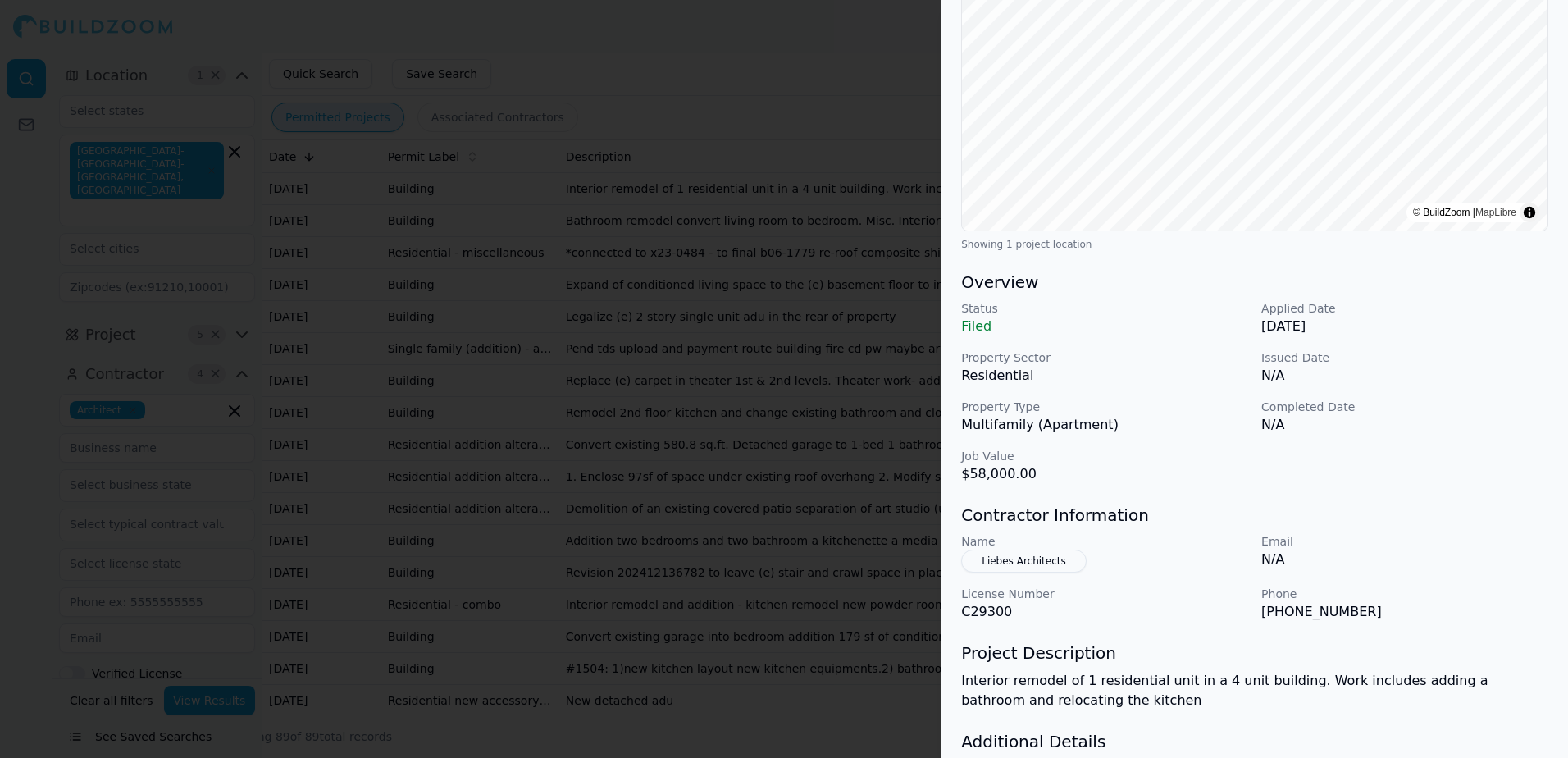
scroll to position [246, 0]
click at [866, 16] on div at bounding box center [784, 379] width 1568 height 758
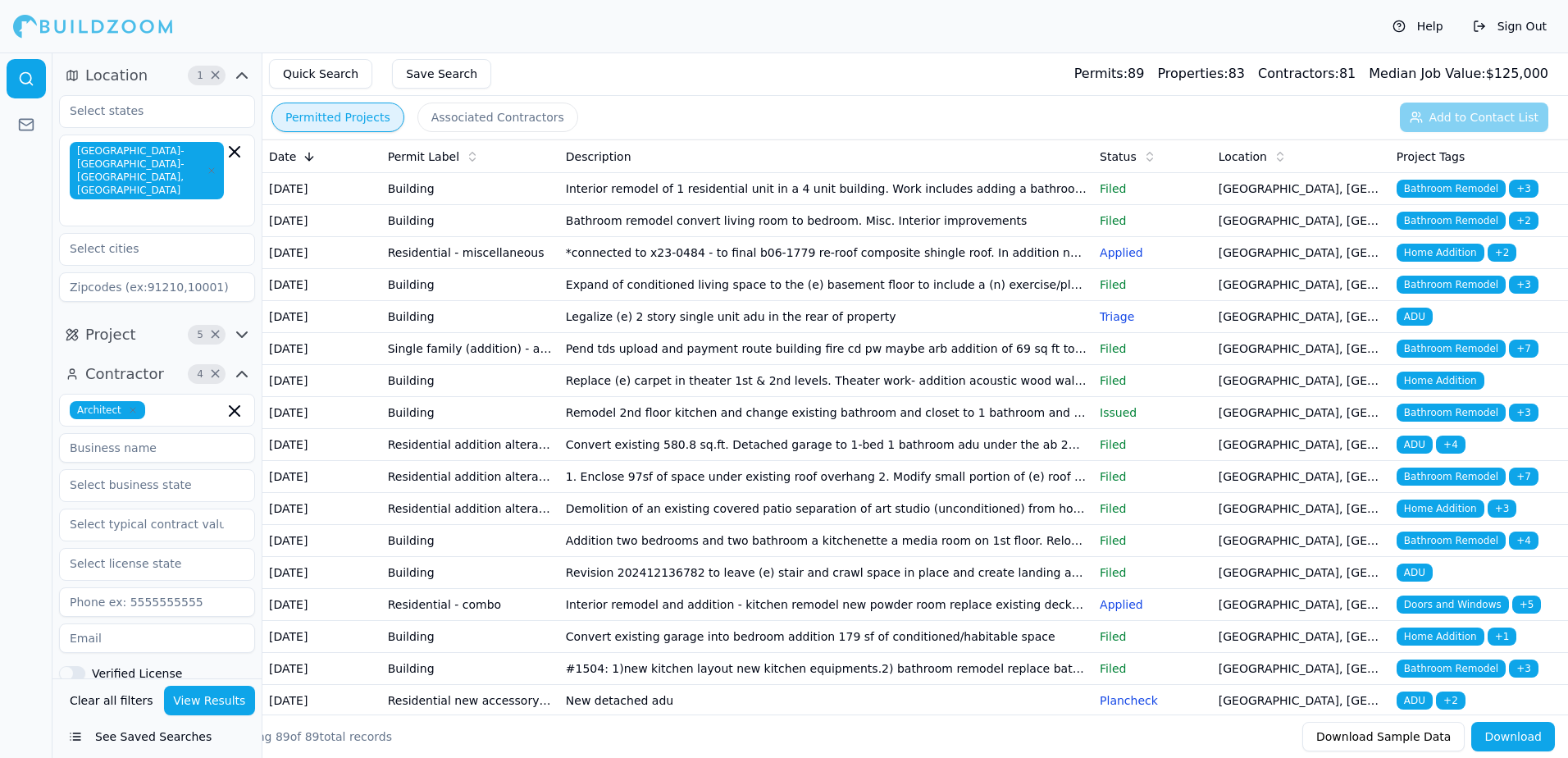
click at [1473, 229] on span "Bathroom Remodel" at bounding box center [1451, 220] width 109 height 18
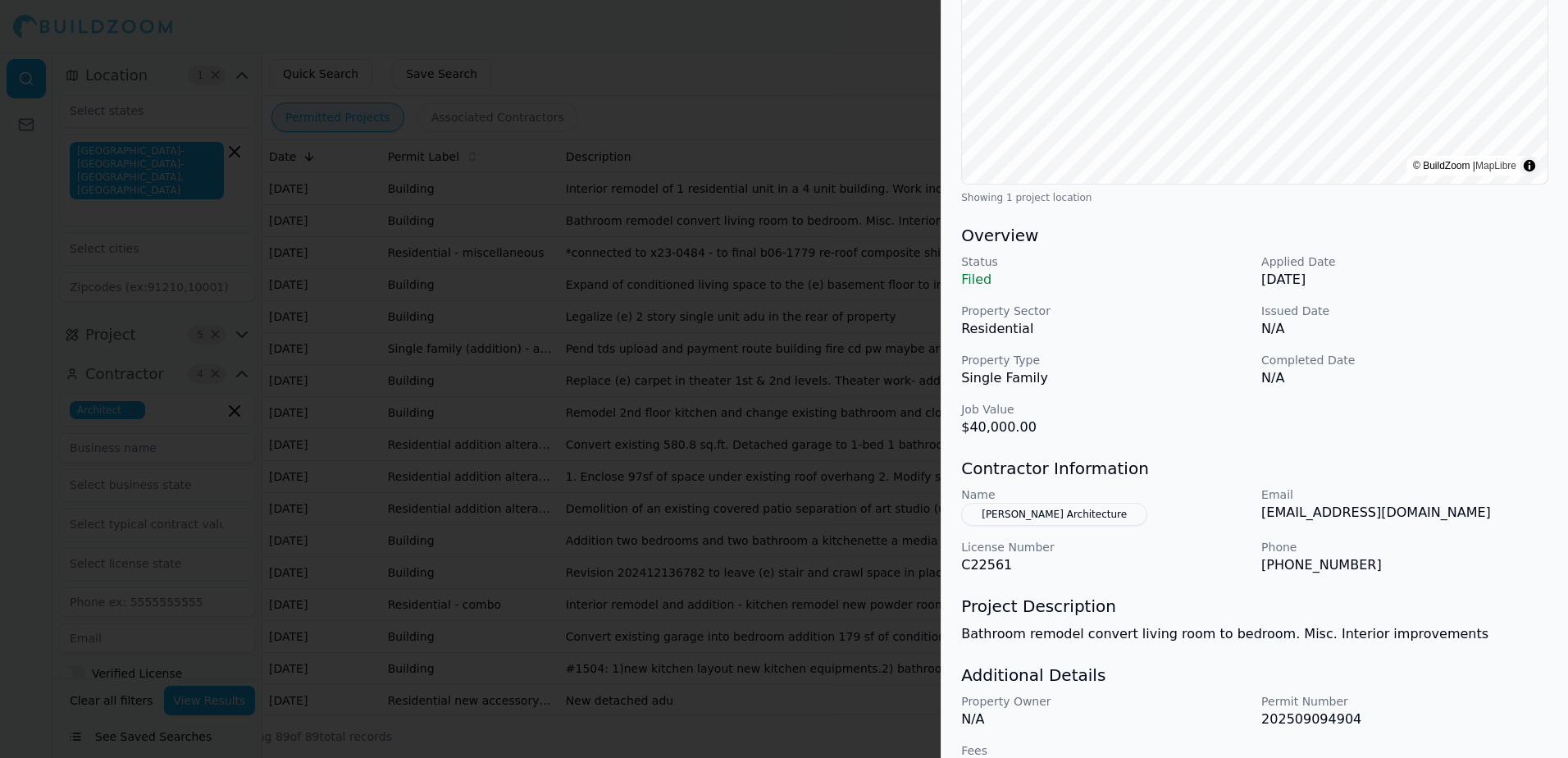
scroll to position [328, 0]
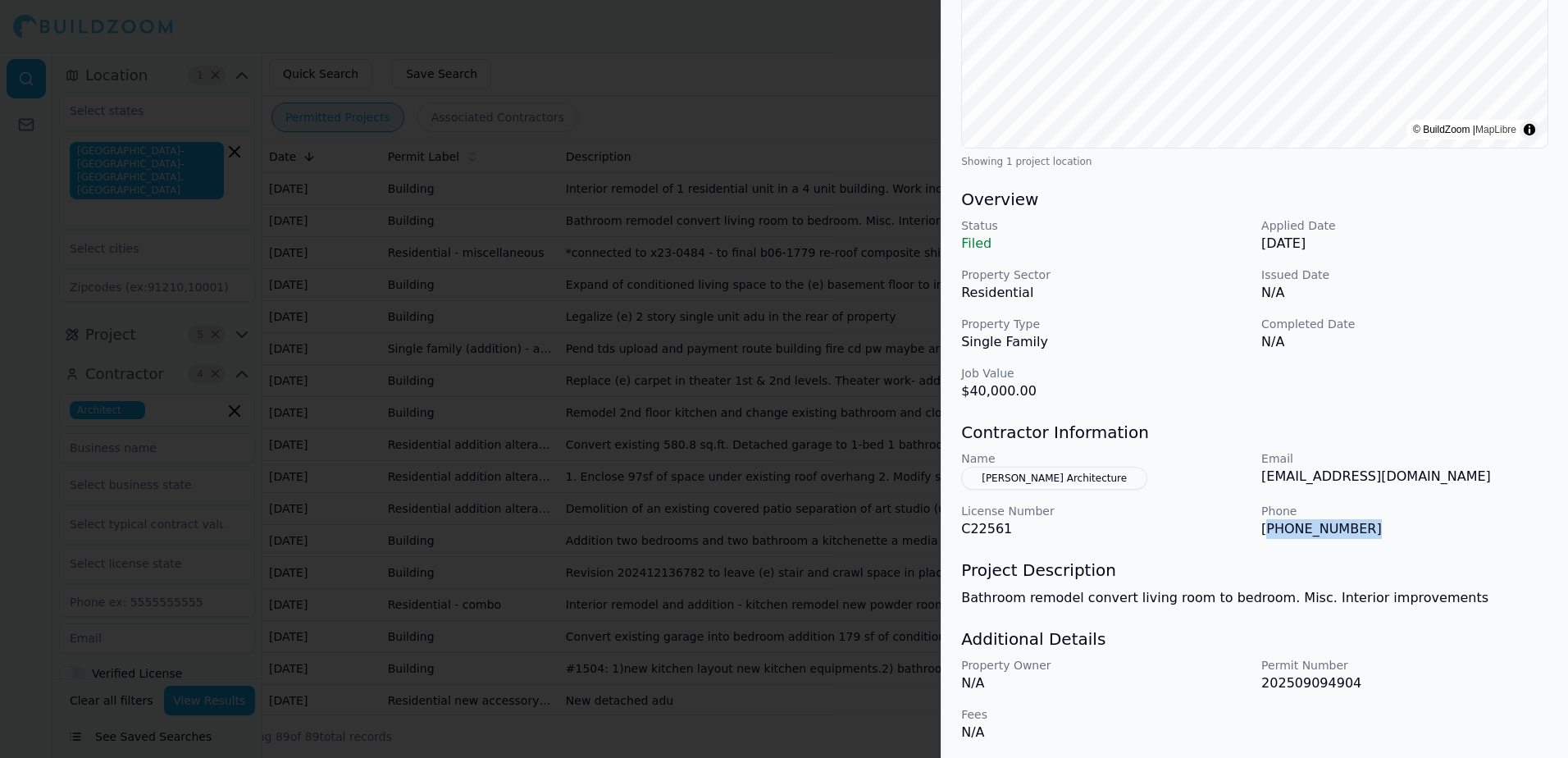
drag, startPoint x: 1331, startPoint y: 530, endPoint x: 1265, endPoint y: 534, distance: 66.1
click at [1265, 534] on p "[PHONE_NUMBER]" at bounding box center [1405, 528] width 287 height 20
drag, startPoint x: 1265, startPoint y: 534, endPoint x: 1324, endPoint y: 528, distance: 59.3
copy p "415) 626-5112"
click at [1382, 209] on h3 "Overview" at bounding box center [1254, 199] width 587 height 23
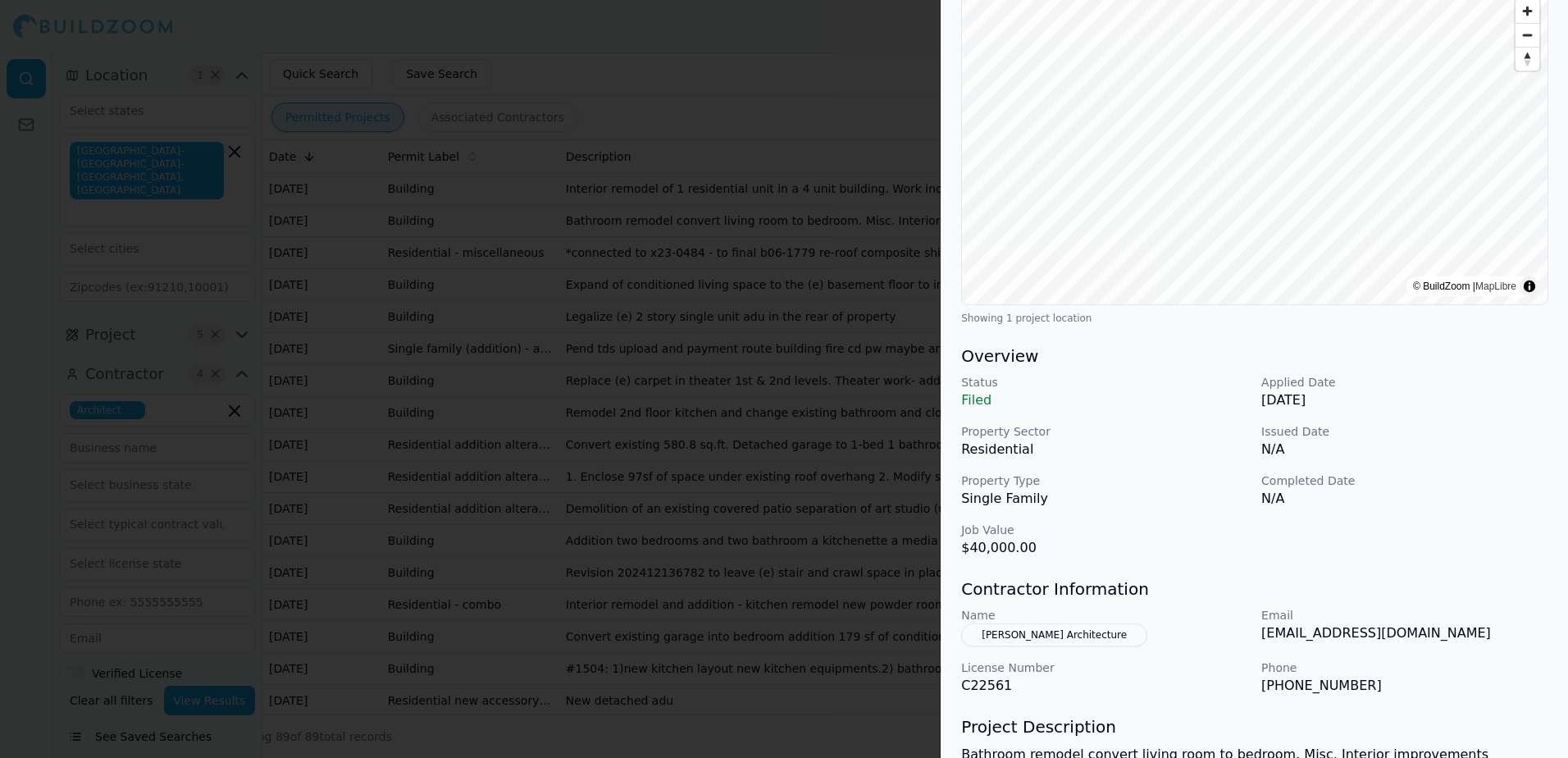
scroll to position [0, 0]
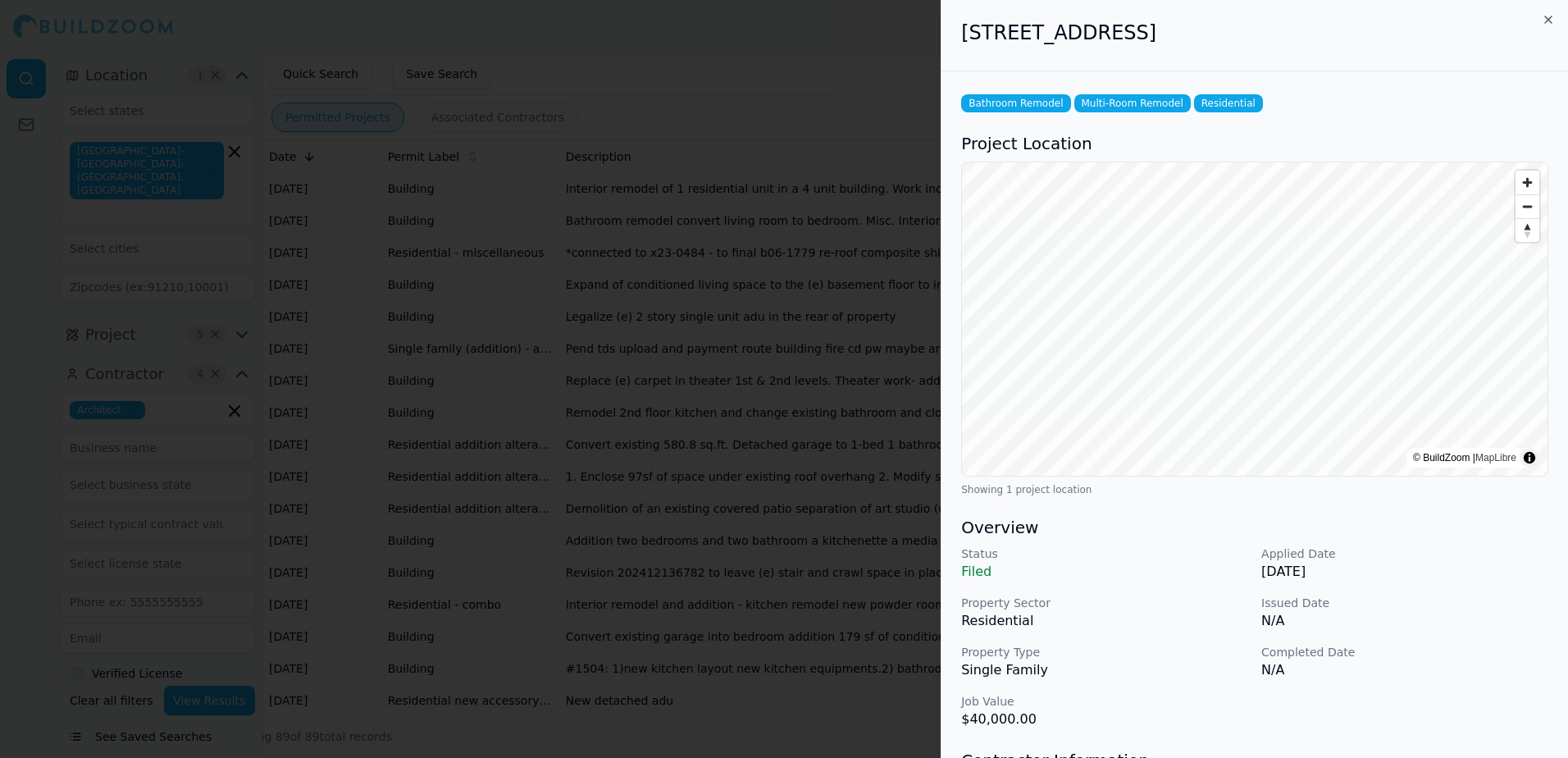
drag, startPoint x: 962, startPoint y: 38, endPoint x: 1327, endPoint y: 41, distance: 365.0
click at [1327, 41] on h2 "[STREET_ADDRESS]" at bounding box center [1254, 32] width 587 height 26
drag, startPoint x: 1327, startPoint y: 41, endPoint x: 1250, endPoint y: 38, distance: 77.1
copy h2 "[STREET_ADDRESS]"
click at [1421, 613] on p "N/A" at bounding box center [1405, 620] width 287 height 20
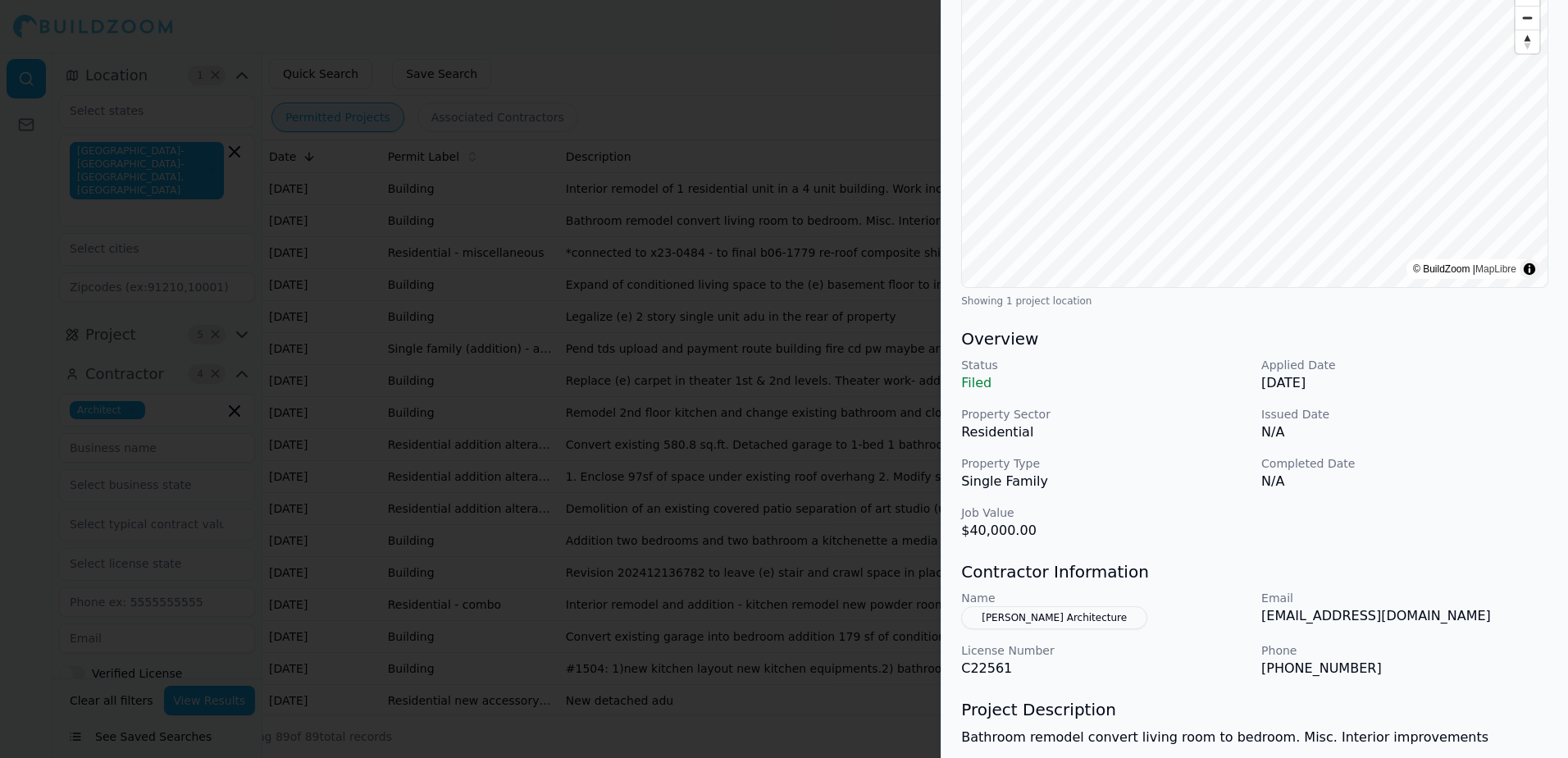
scroll to position [246, 0]
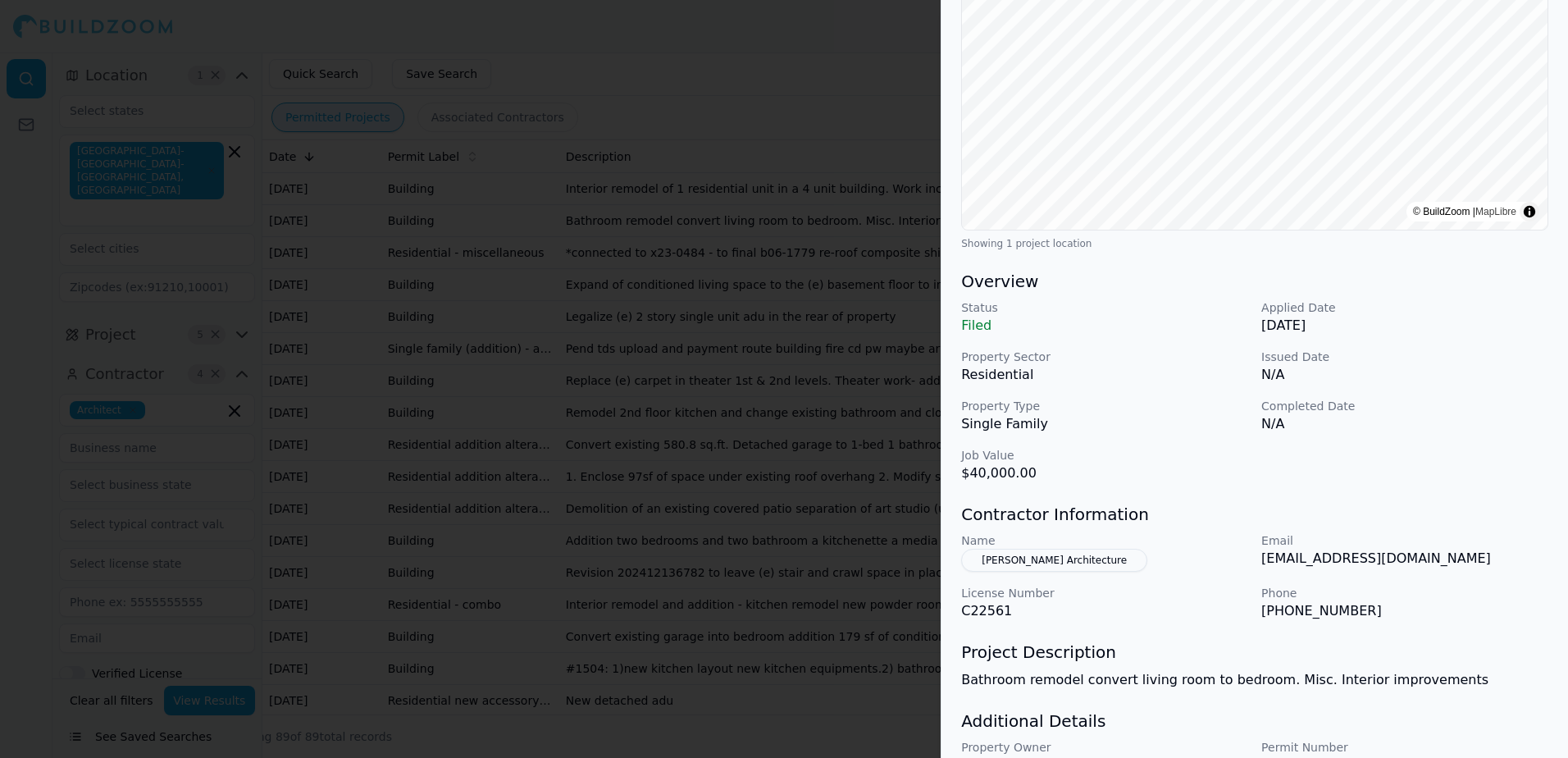
click at [1037, 686] on p "Bathroom remodel convert living room to bedroom. Misc. Interior improvements" at bounding box center [1254, 679] width 587 height 20
drag, startPoint x: 1037, startPoint y: 686, endPoint x: 1435, endPoint y: 689, distance: 398.0
click at [1435, 689] on div "Bathroom Remodel Multi-Room Remodel Residential Project Location © BuildZoom | …" at bounding box center [1254, 335] width 626 height 1019
drag, startPoint x: 1435, startPoint y: 689, endPoint x: 1407, endPoint y: 682, distance: 28.9
copy p "Bathroom remodel convert living room to bedroom. Misc. Interior improvements"
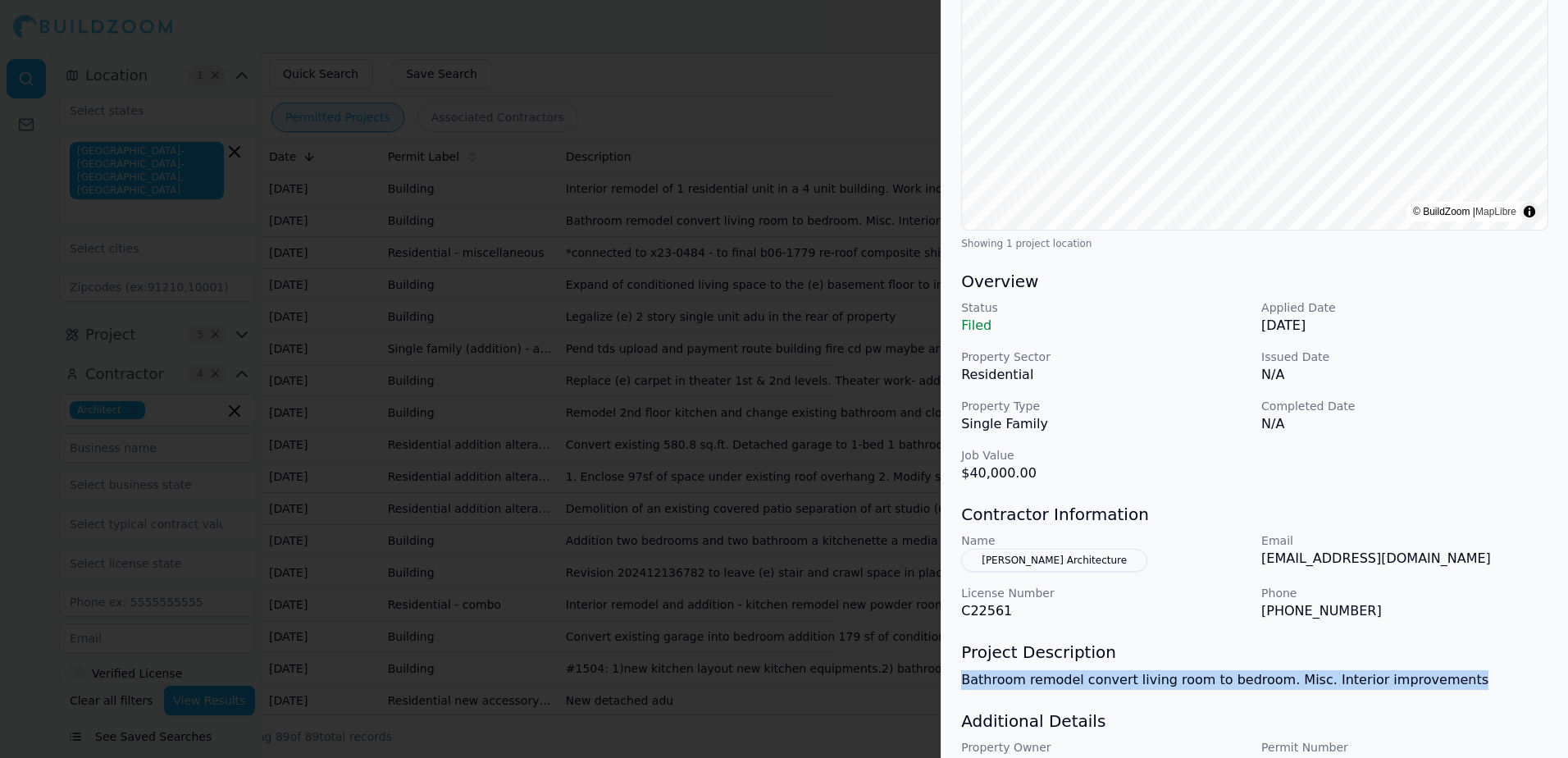
click at [866, 73] on div at bounding box center [784, 379] width 1568 height 758
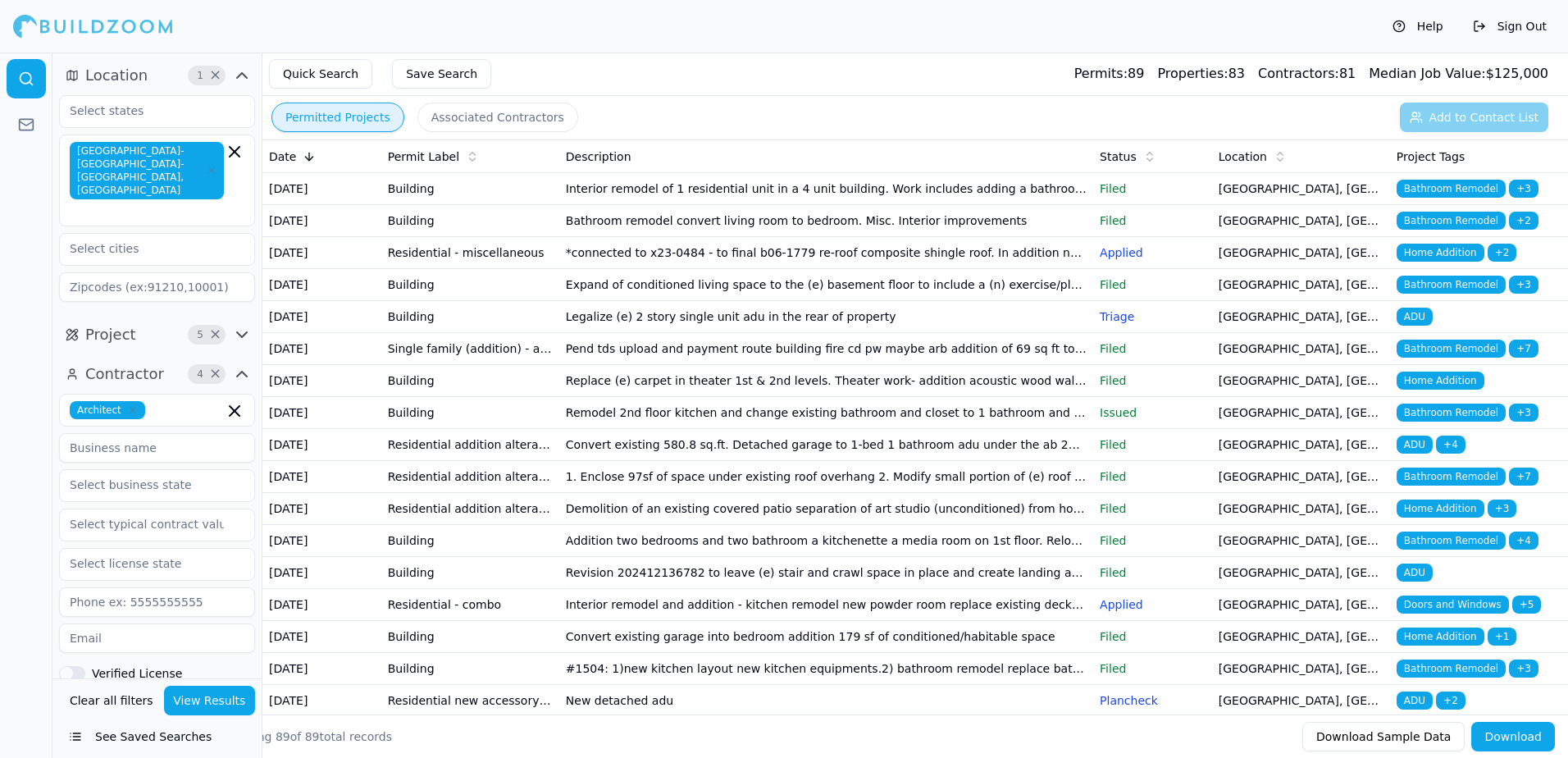
click at [1413, 261] on span "Home Addition" at bounding box center [1440, 252] width 88 height 18
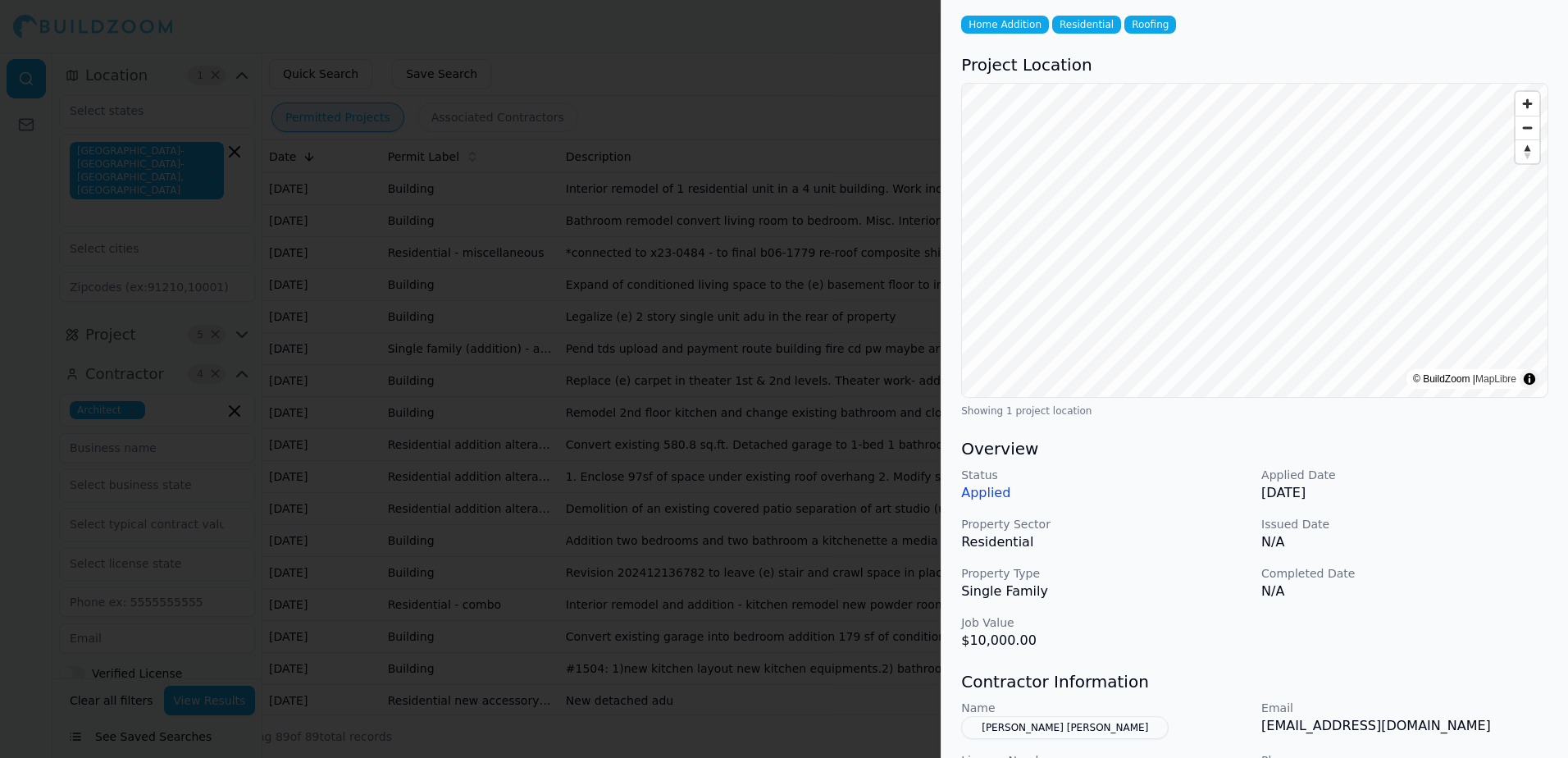
scroll to position [0, 0]
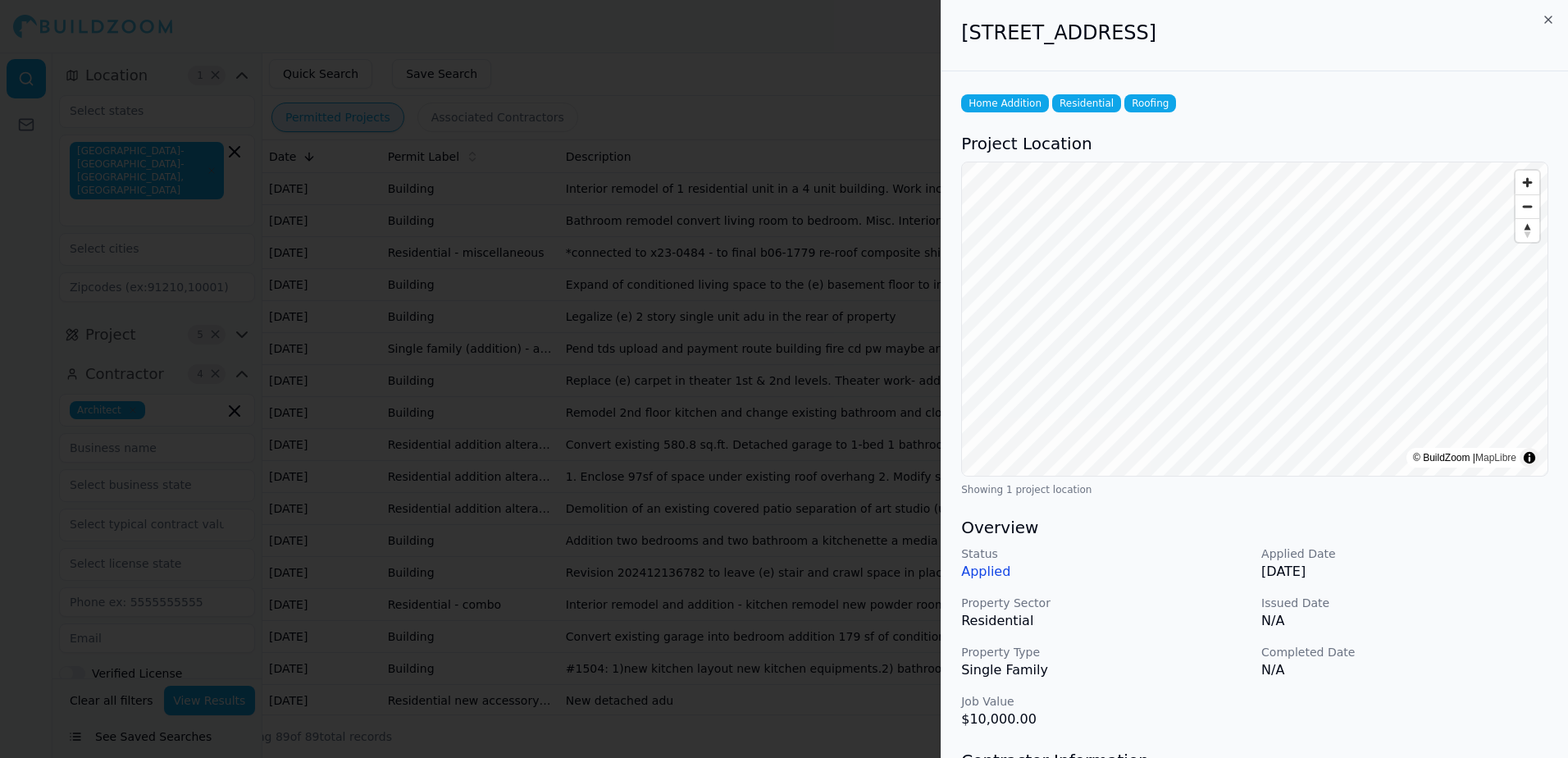
click at [870, 70] on div at bounding box center [784, 379] width 1568 height 758
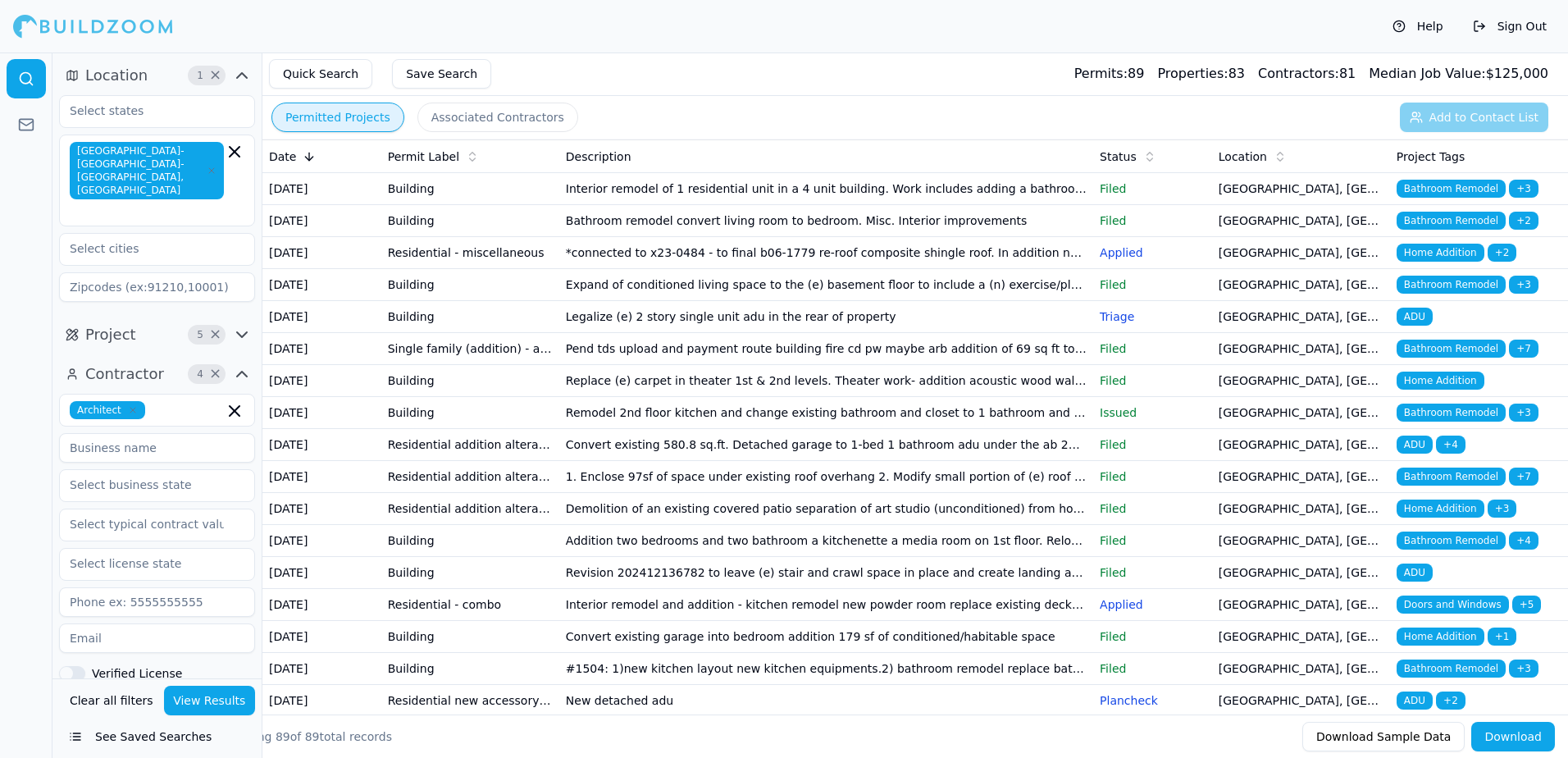
click at [1459, 294] on span "Bathroom Remodel" at bounding box center [1451, 284] width 109 height 18
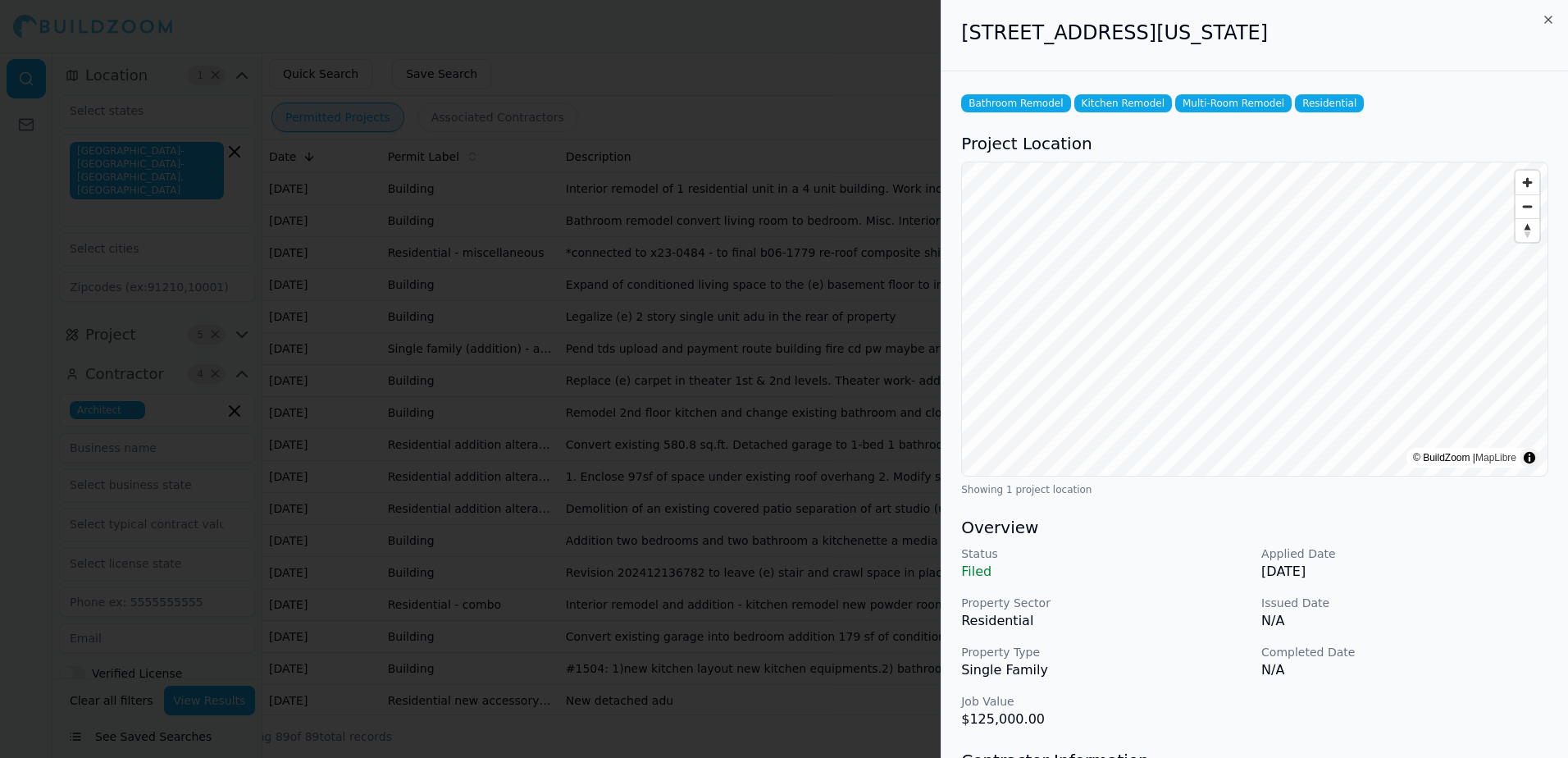
drag, startPoint x: 965, startPoint y: 35, endPoint x: 1365, endPoint y: 36, distance: 400.0
click at [1365, 36] on h2 "[STREET_ADDRESS][US_STATE]" at bounding box center [1254, 32] width 587 height 26
drag, startPoint x: 1365, startPoint y: 36, endPoint x: 1295, endPoint y: 33, distance: 70.1
copy h2 "[STREET_ADDRESS][US_STATE]"
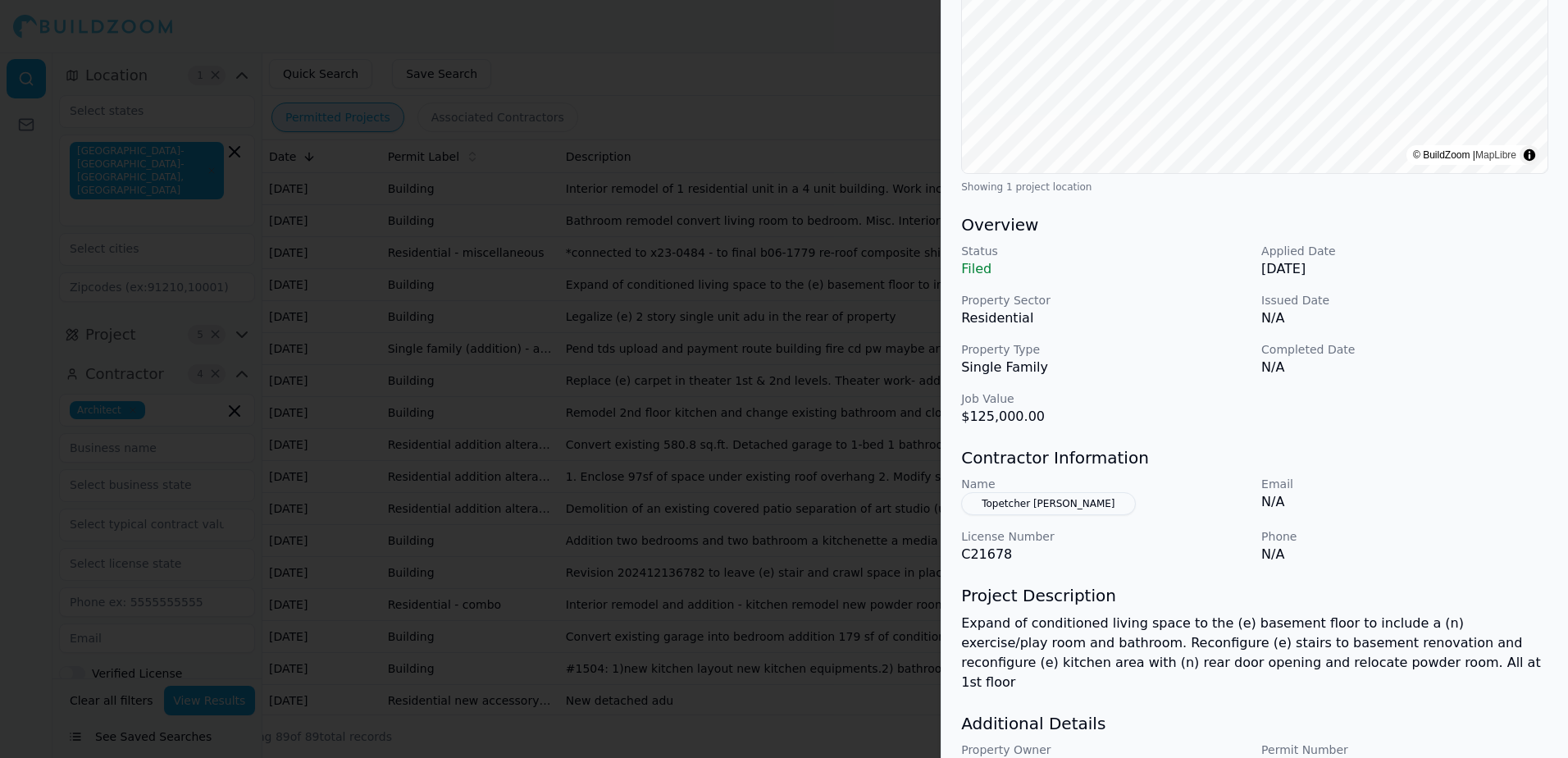
scroll to position [328, 0]
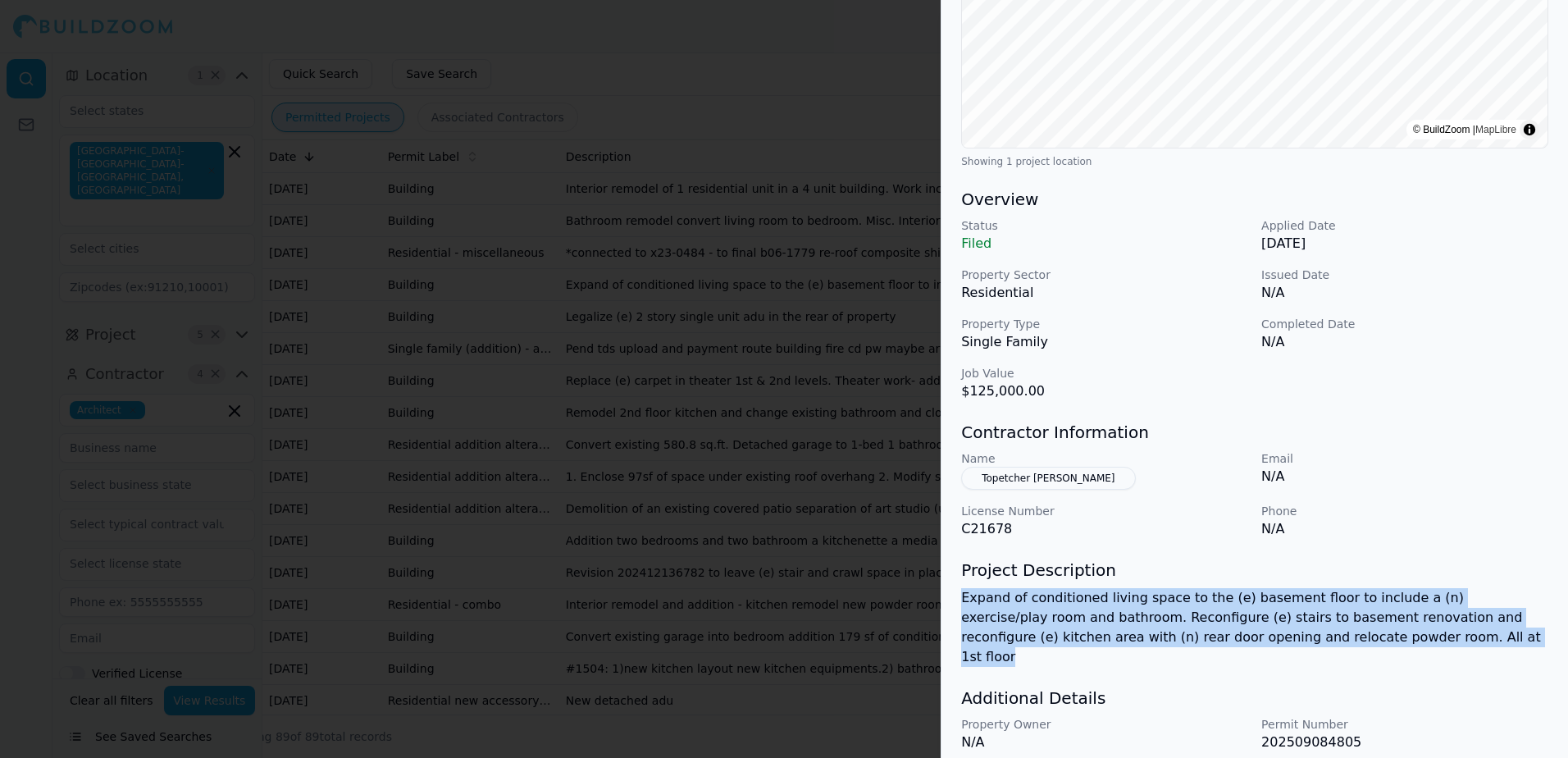
drag, startPoint x: 960, startPoint y: 598, endPoint x: 1341, endPoint y: 643, distance: 383.6
click at [1341, 643] on div "Bathroom Remodel Kitchen Remodel Multi-Room Remodel Residential Project Locatio…" at bounding box center [1254, 282] width 626 height 1078
drag, startPoint x: 1341, startPoint y: 643, endPoint x: 1239, endPoint y: 614, distance: 106.0
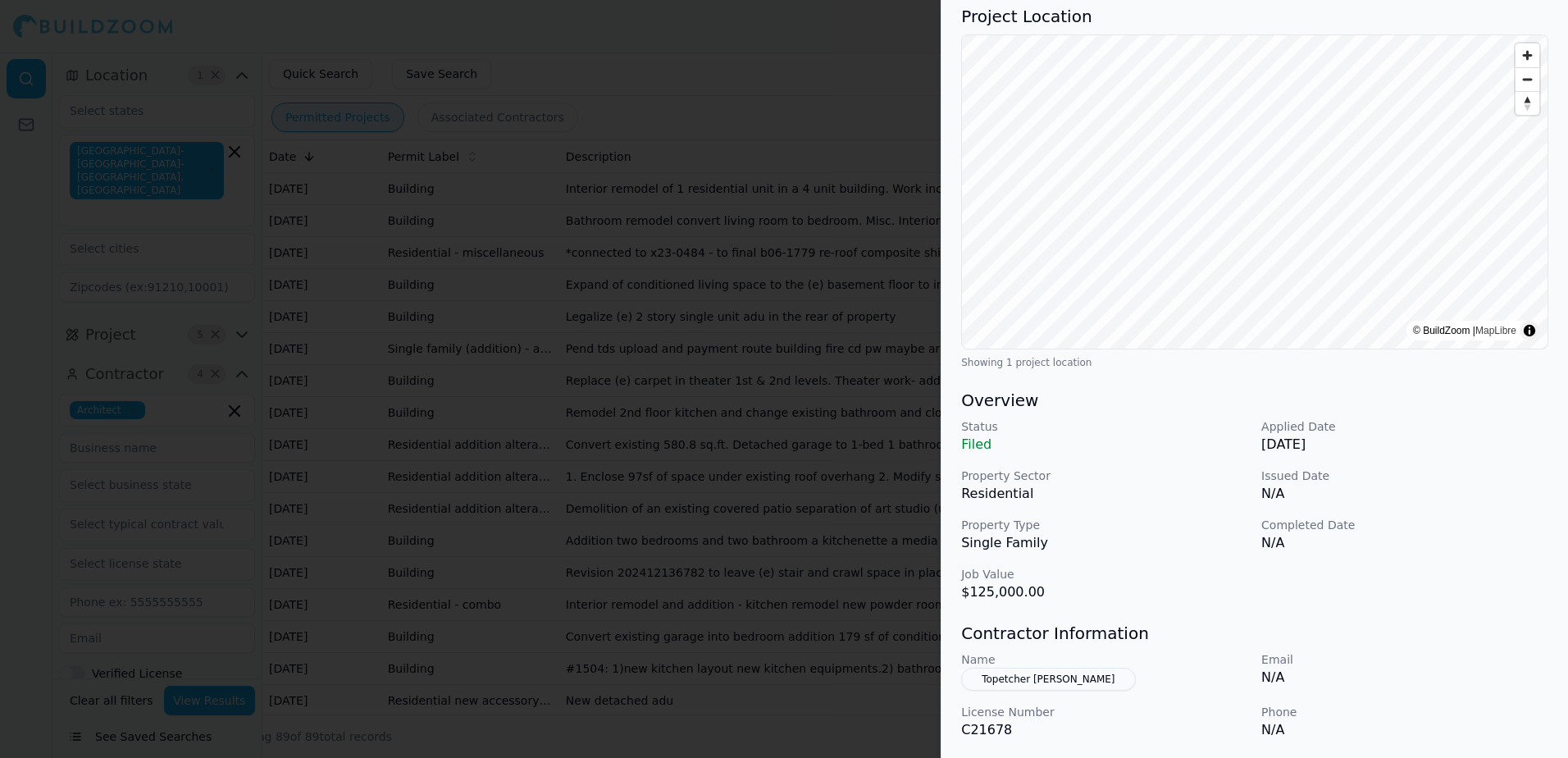
scroll to position [126, 0]
click at [1008, 679] on button "Topetcher [PERSON_NAME]" at bounding box center [1048, 680] width 173 height 23
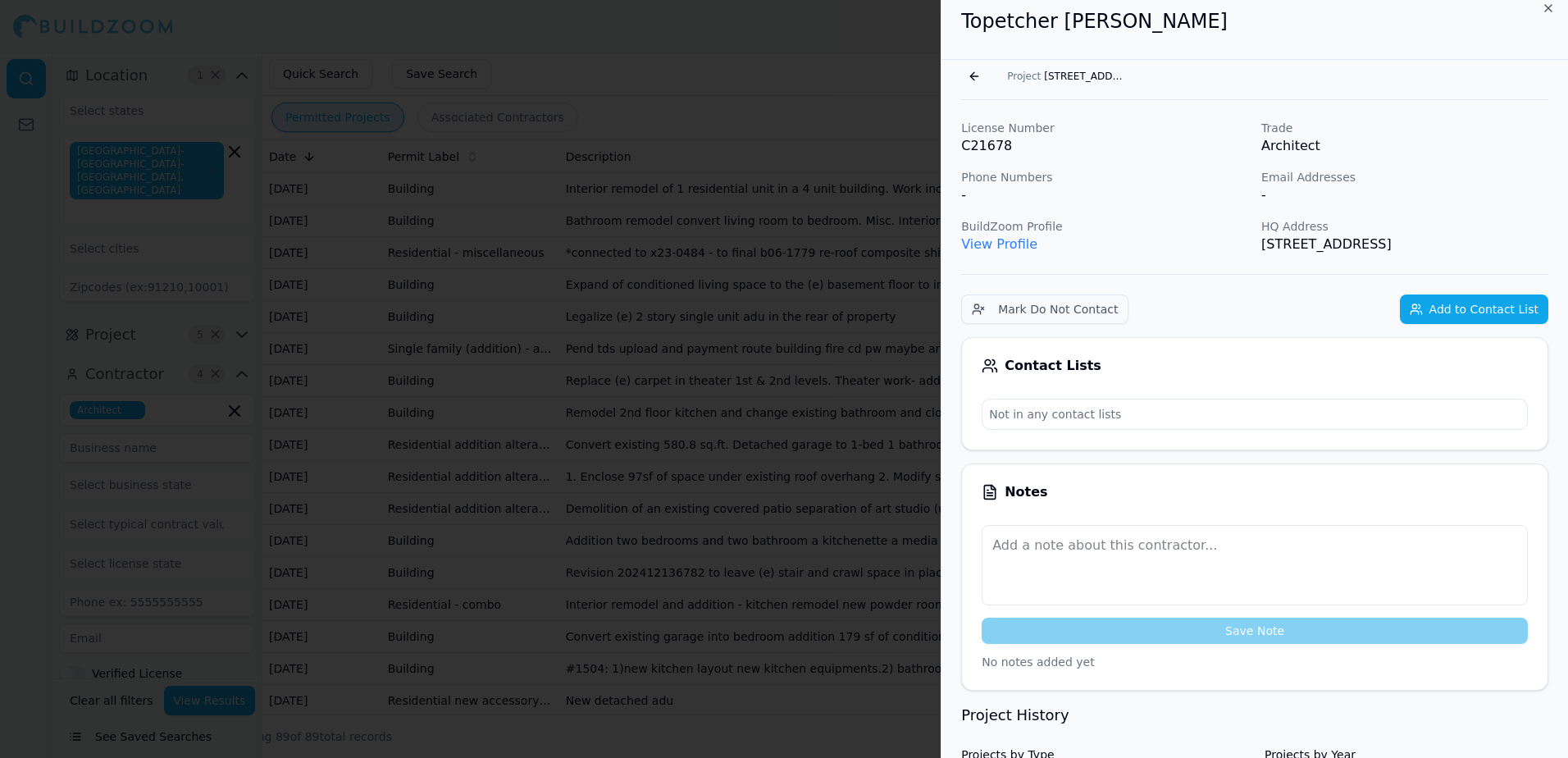
scroll to position [0, 0]
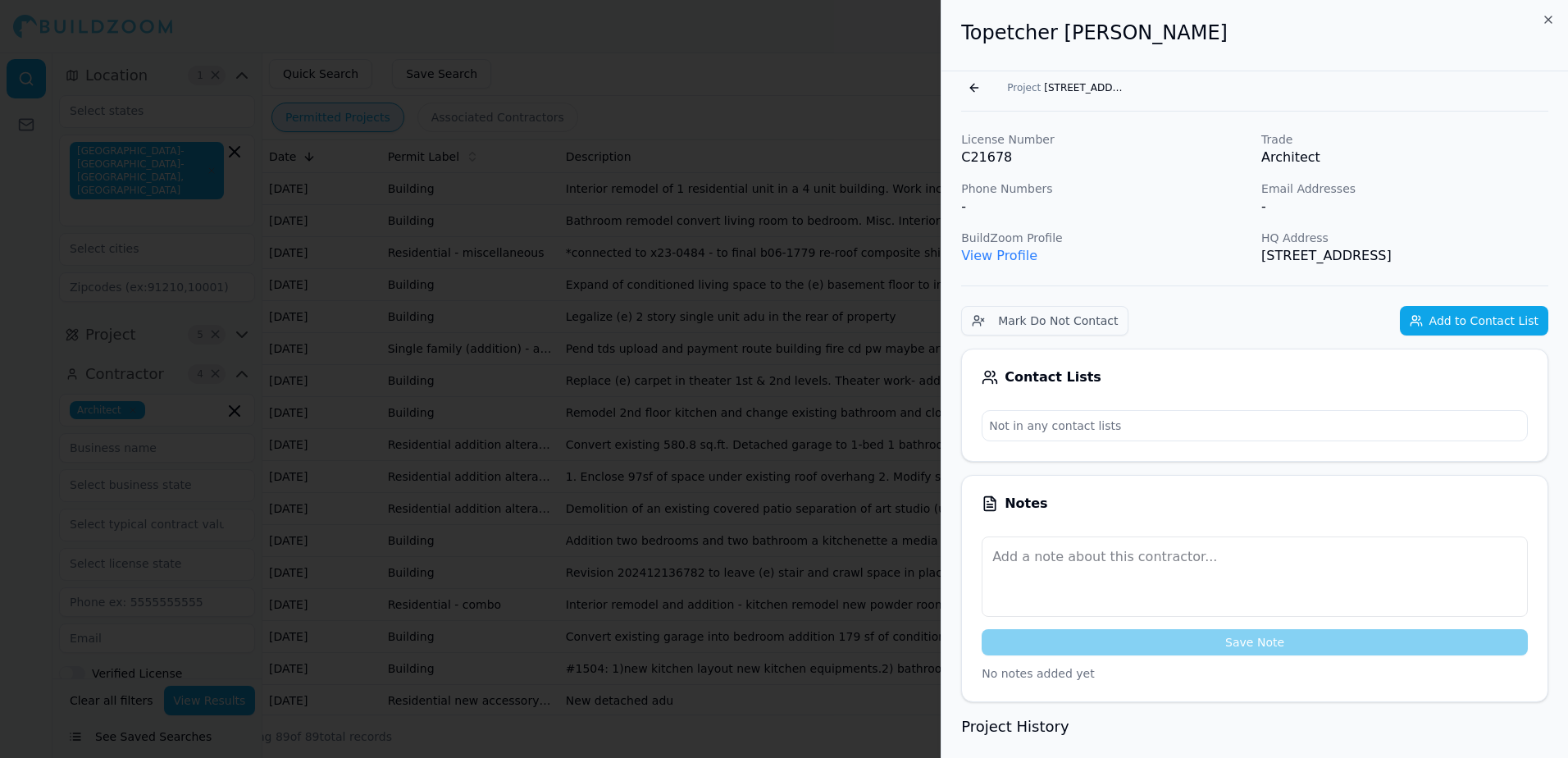
click at [996, 253] on link "View Profile" at bounding box center [999, 256] width 76 height 15
click at [972, 91] on button "Go back" at bounding box center [974, 87] width 26 height 26
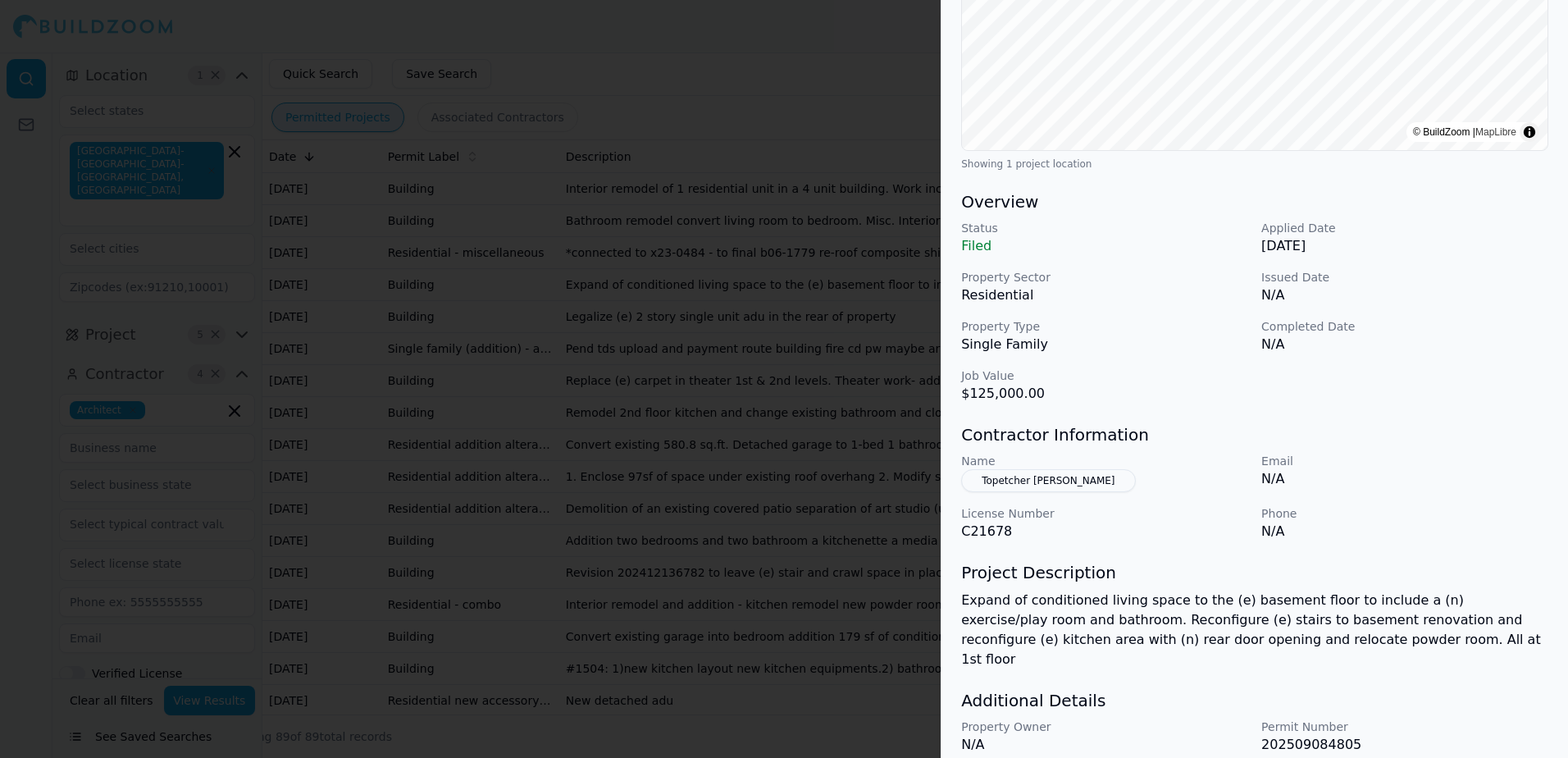
scroll to position [328, 0]
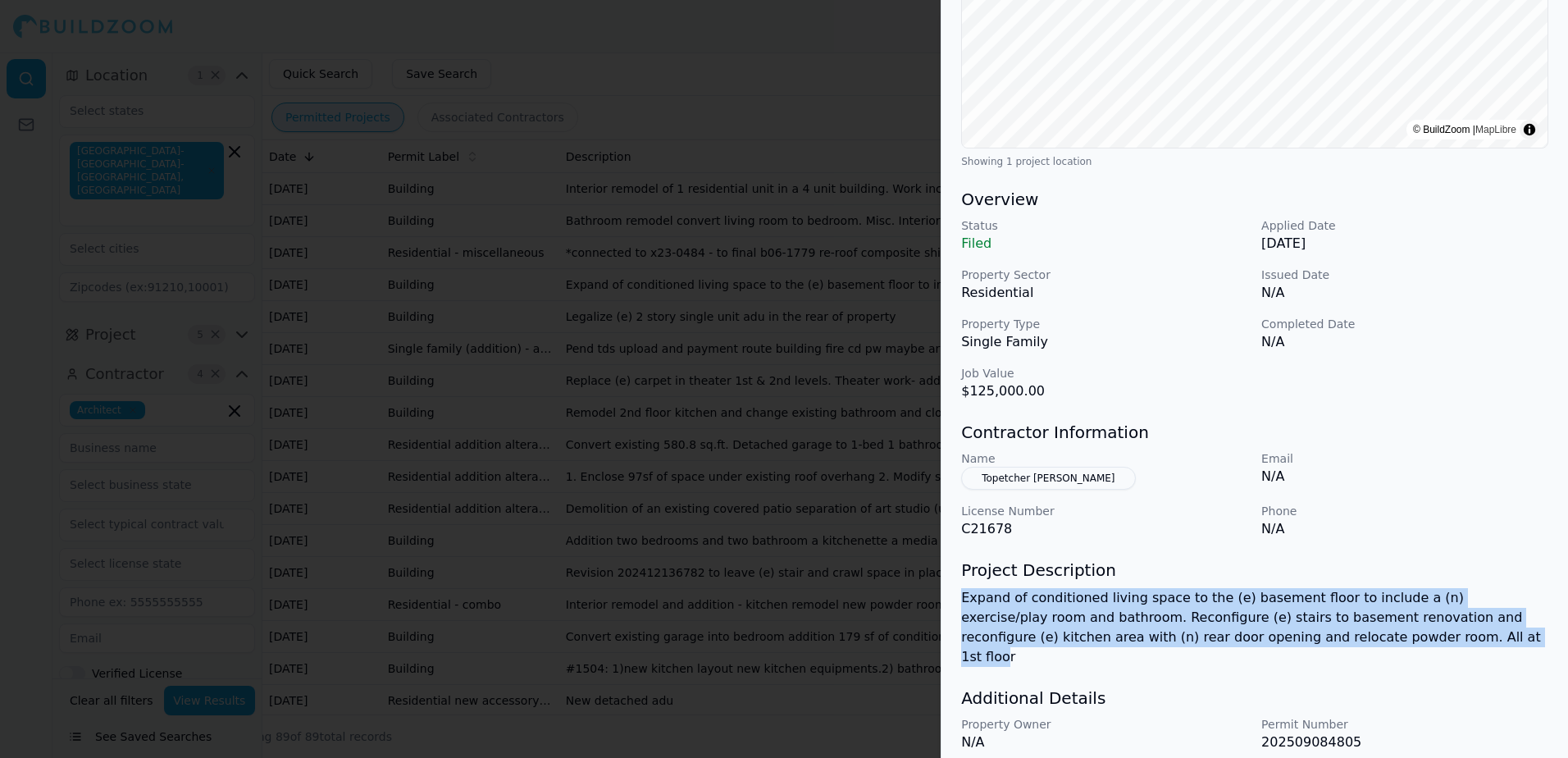
drag, startPoint x: 964, startPoint y: 601, endPoint x: 1307, endPoint y: 643, distance: 345.6
click at [1307, 643] on p "Expand of conditioned living space to the (e) basement floor to include a (n) e…" at bounding box center [1254, 627] width 587 height 79
drag, startPoint x: 1307, startPoint y: 643, endPoint x: 1275, endPoint y: 634, distance: 33.2
copy p "Expand of conditioned living space to the (e) basement floor to include a (n) e…"
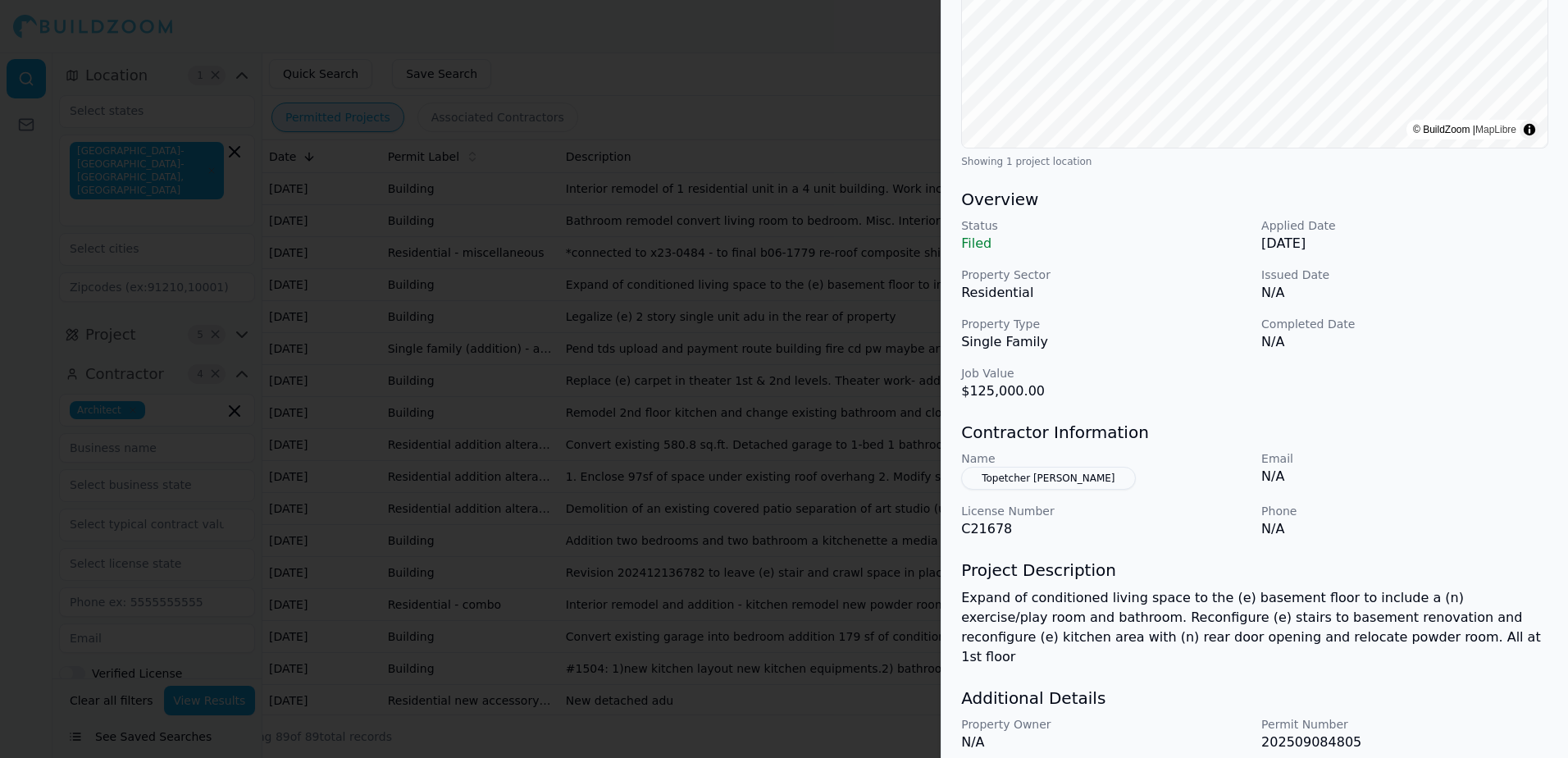
click at [1406, 216] on div "Overview Status Filed Applied Date [DATE] Property Sector Residential Issued Da…" at bounding box center [1254, 294] width 587 height 213
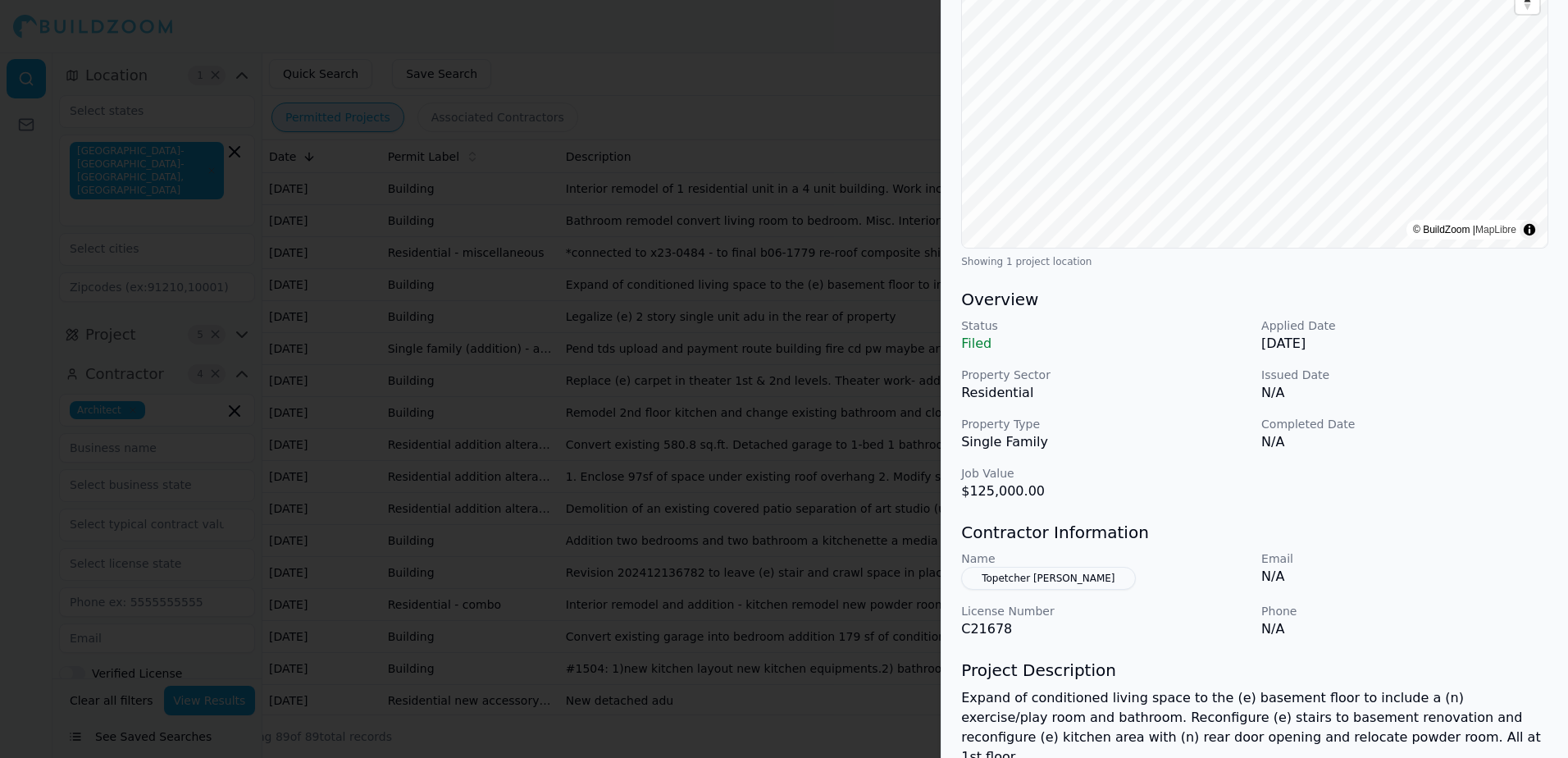
scroll to position [246, 0]
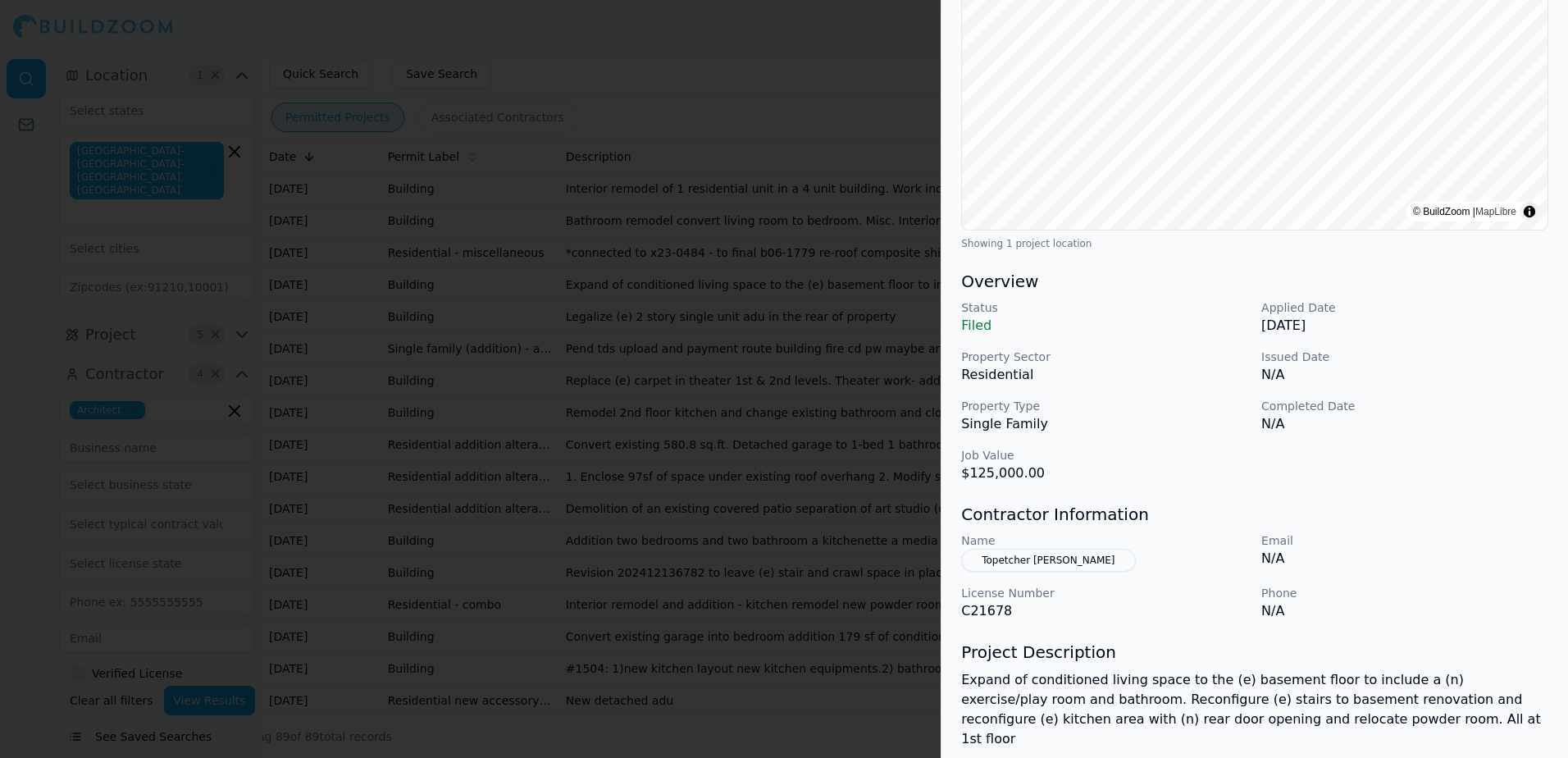
click at [1057, 560] on button "Topetcher [PERSON_NAME]" at bounding box center [1048, 560] width 173 height 23
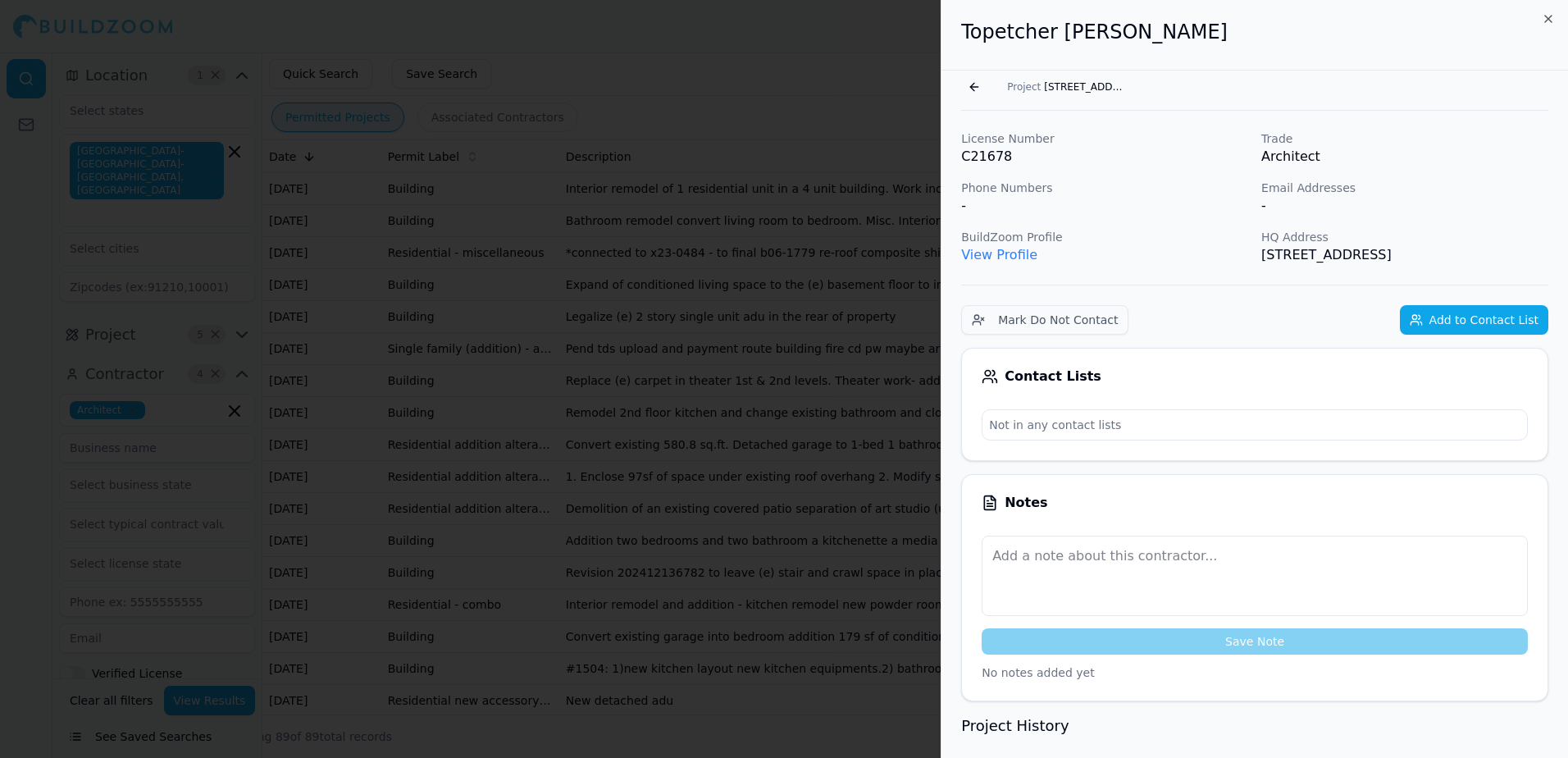
scroll to position [0, 0]
click at [1014, 258] on link "View Profile" at bounding box center [999, 256] width 76 height 15
click at [877, 59] on div at bounding box center [784, 379] width 1568 height 758
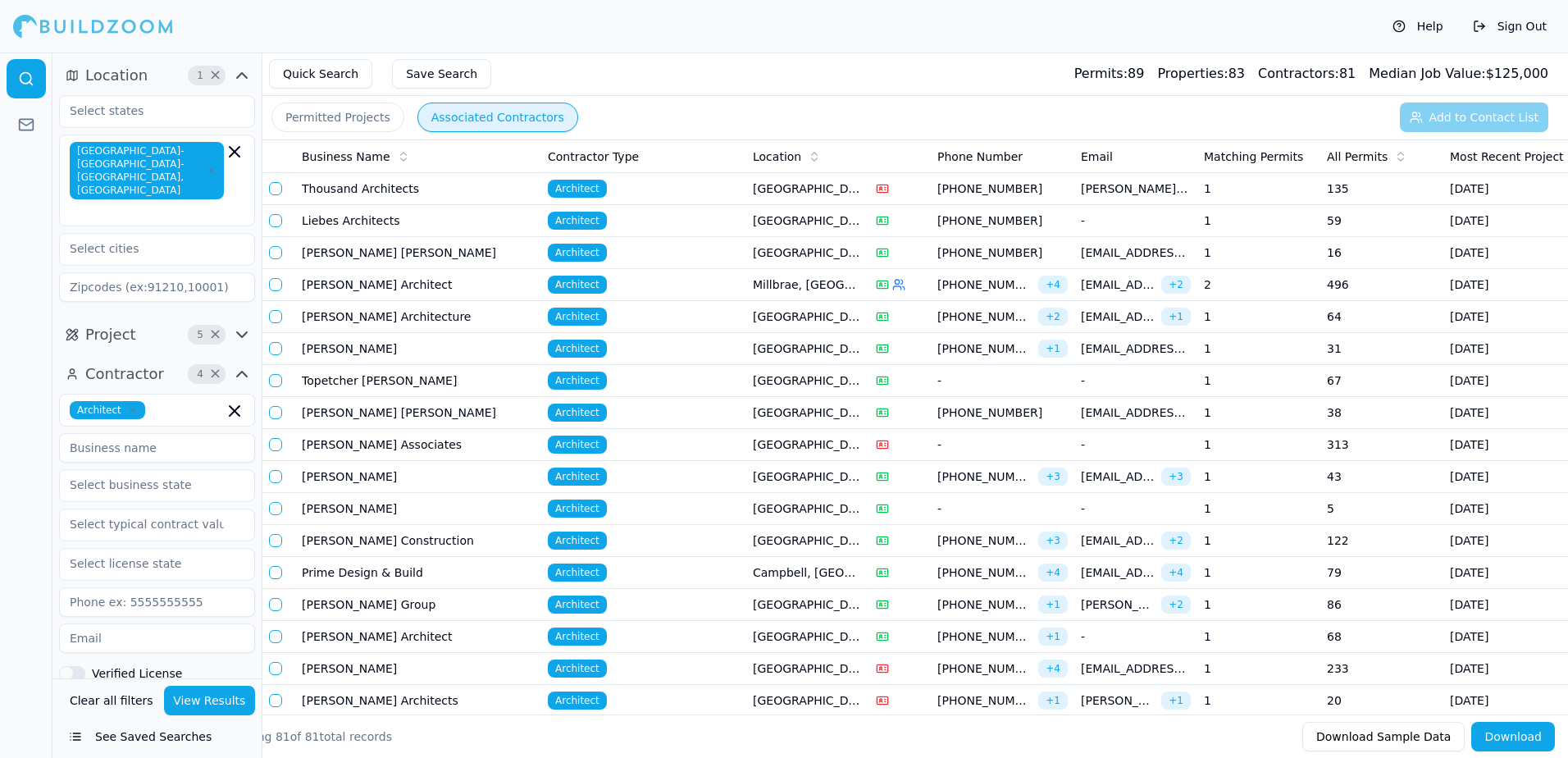
click at [351, 117] on button "Permitted Projects" at bounding box center [338, 117] width 132 height 30
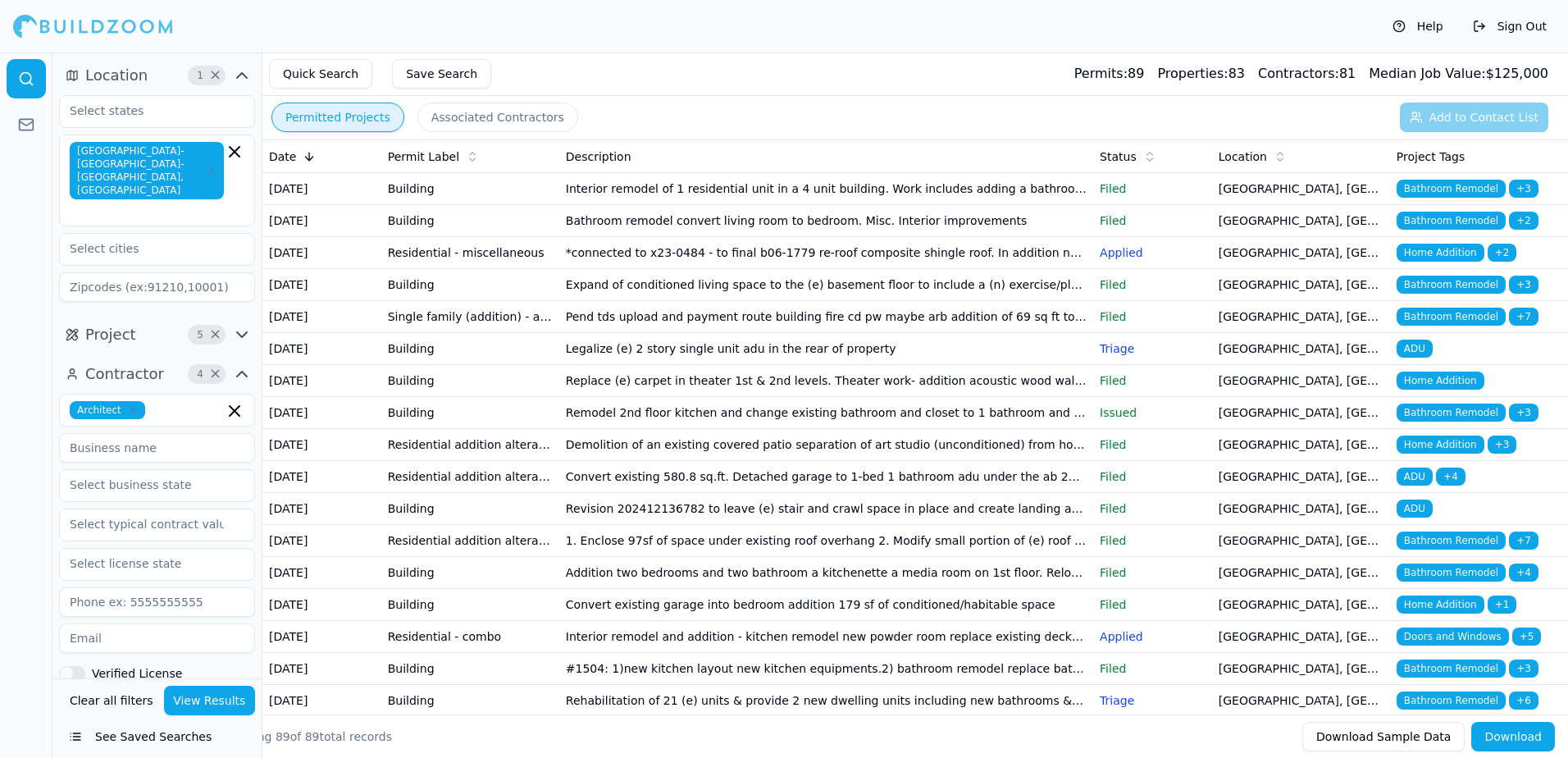
click at [1424, 191] on span "Bathroom Remodel" at bounding box center [1451, 188] width 109 height 18
